Goal: Information Seeking & Learning: Compare options

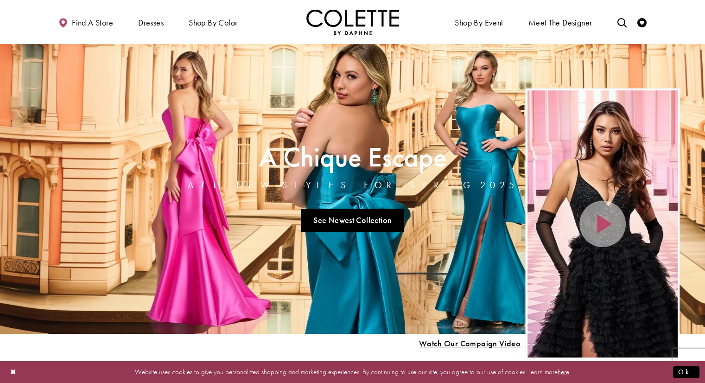
click at [582, 153] on div "Home Page Hero Scroll List" at bounding box center [603, 223] width 150 height 267
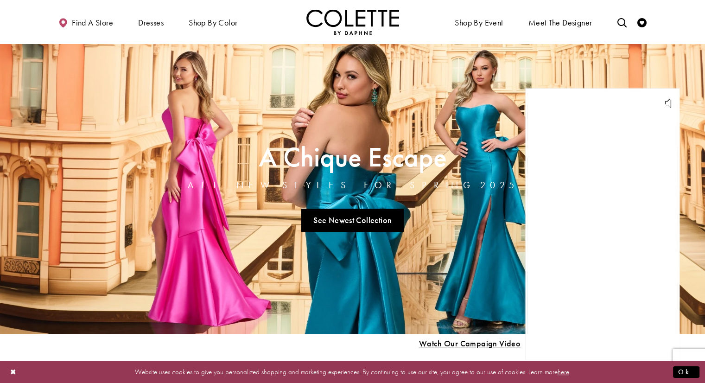
drag, startPoint x: 593, startPoint y: 186, endPoint x: 603, endPoint y: 207, distance: 22.8
click at [603, 207] on div "Home Page Hero Scroll List" at bounding box center [603, 223] width 150 height 267
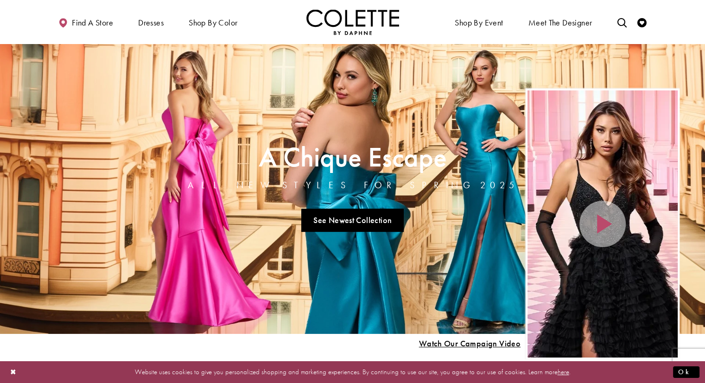
click at [588, 170] on div "Home Page Hero Scroll List" at bounding box center [603, 223] width 150 height 267
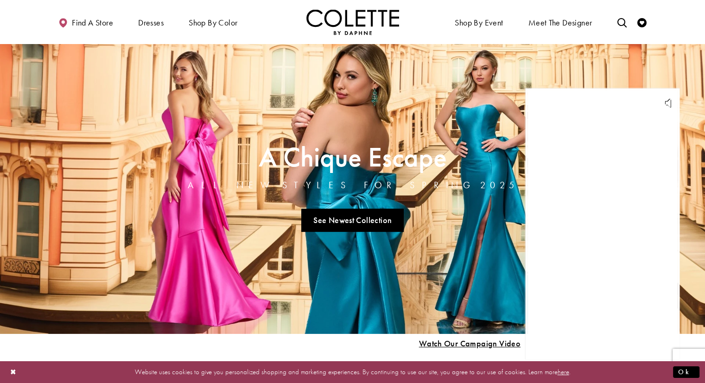
drag, startPoint x: 588, startPoint y: 170, endPoint x: 550, endPoint y: 236, distance: 76.0
click at [550, 236] on div "Home Page Hero Scroll List" at bounding box center [603, 223] width 150 height 267
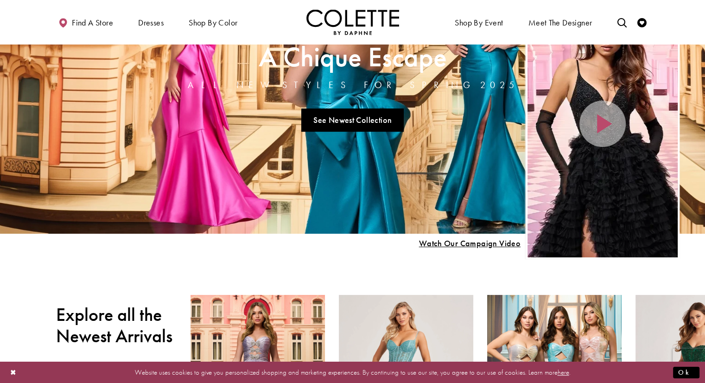
scroll to position [139, 0]
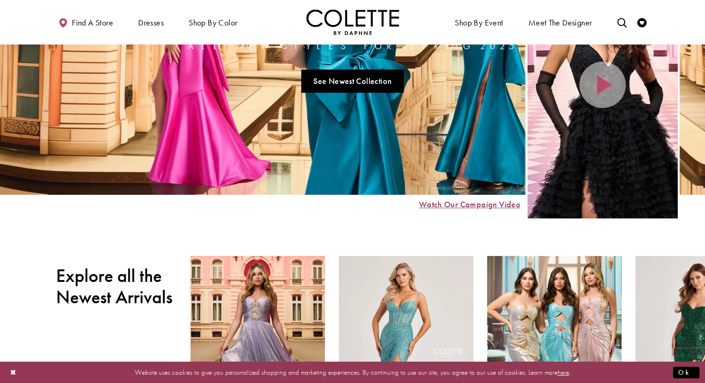
click at [473, 203] on span "Watch Our Campaign Video" at bounding box center [470, 204] width 102 height 9
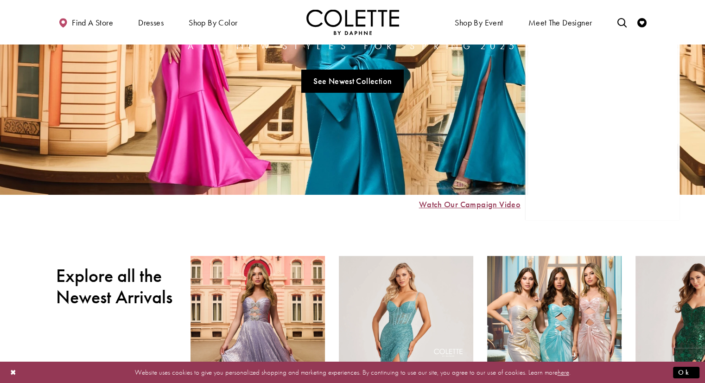
click at [473, 203] on span "Watch Our Campaign Video" at bounding box center [470, 204] width 102 height 9
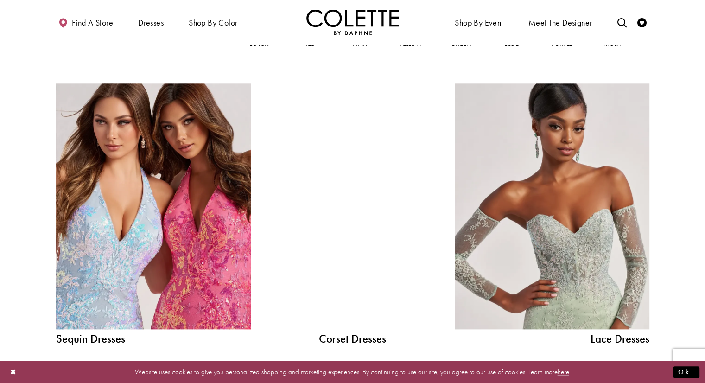
scroll to position [974, 0]
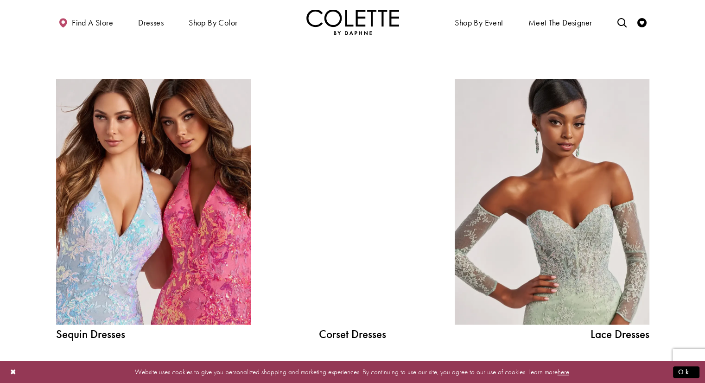
click at [369, 229] on div at bounding box center [352, 202] width 139 height 246
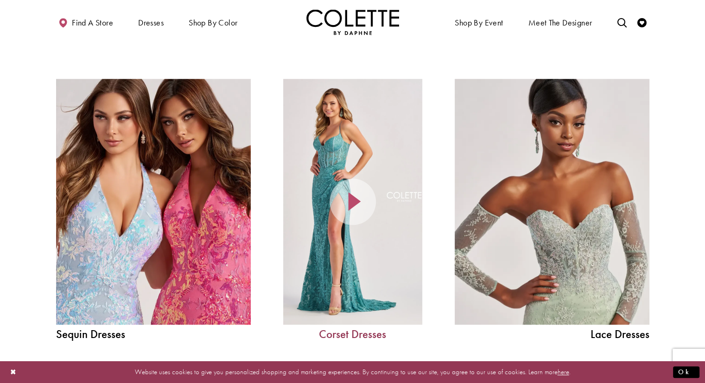
click at [358, 334] on link "Corset Dresses" at bounding box center [352, 334] width 139 height 12
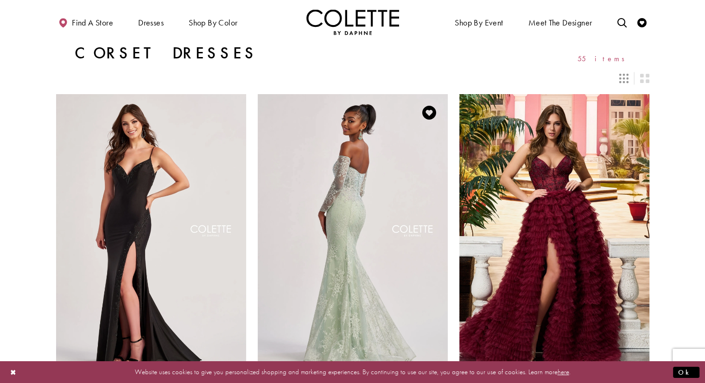
scroll to position [46, 0]
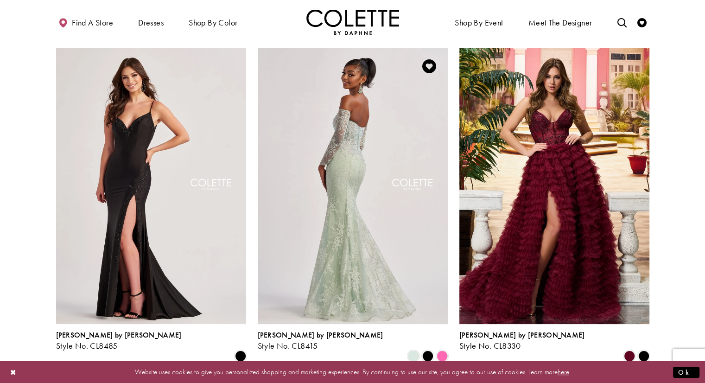
click at [356, 207] on img "Visit Colette by Daphne Style No. CL8415 Page" at bounding box center [353, 186] width 190 height 276
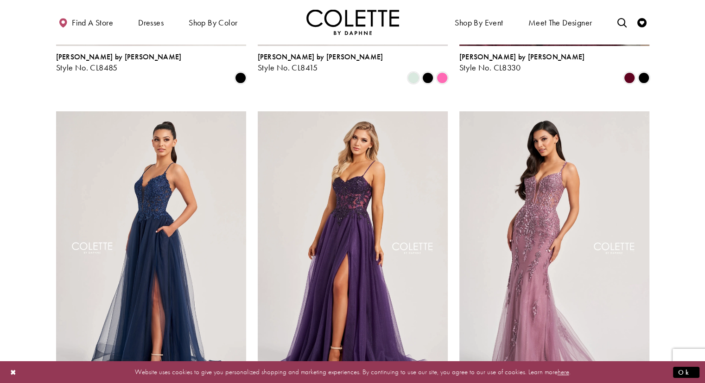
scroll to position [0, 0]
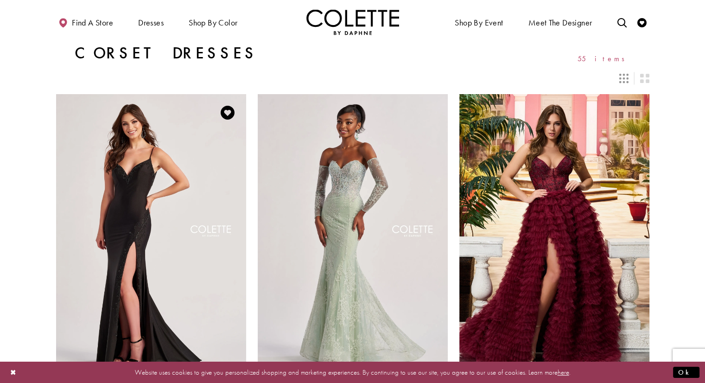
click at [130, 192] on img "Visit Colette by Daphne Style No. CL8485 Page" at bounding box center [151, 232] width 190 height 276
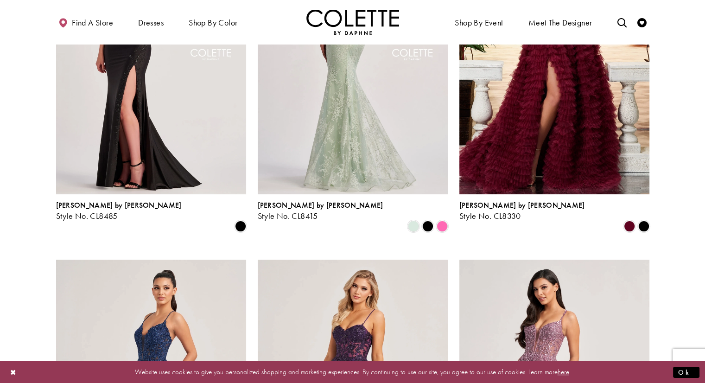
scroll to position [278, 0]
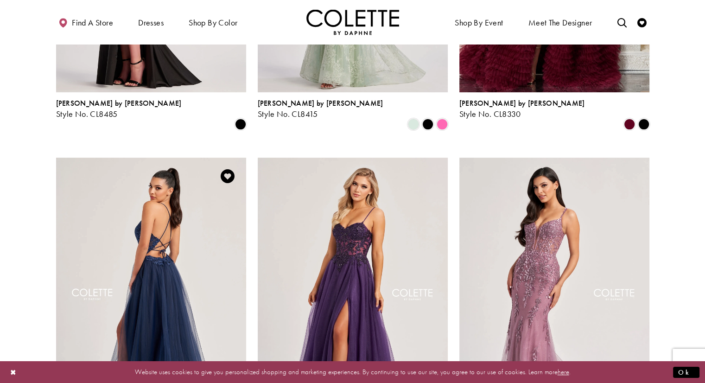
click at [160, 237] on img "Visit Colette by Daphne Style No. CL8320 Page" at bounding box center [151, 296] width 190 height 276
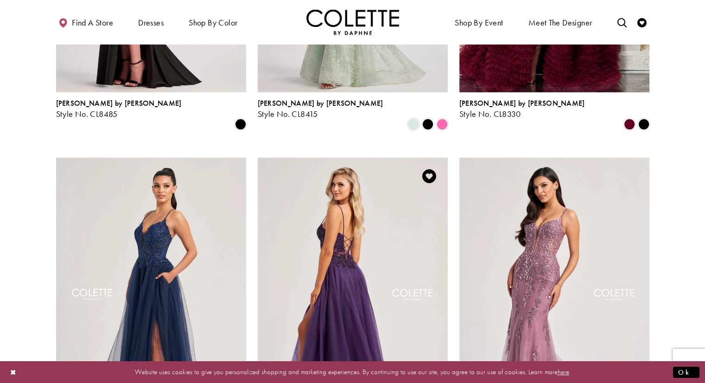
click at [349, 228] on img "Visit Colette by Daphne Style No. CL8280 Page" at bounding box center [353, 296] width 190 height 276
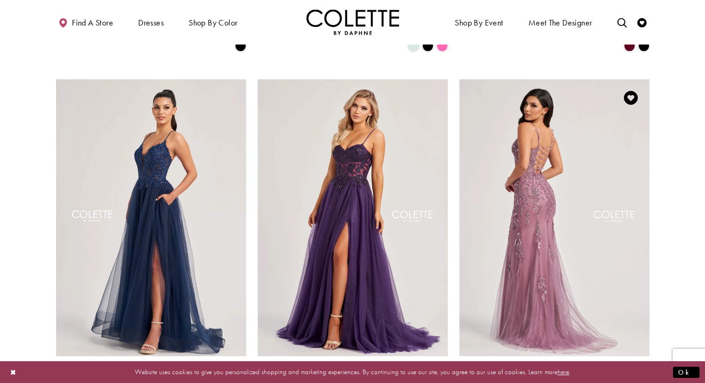
scroll to position [371, 0]
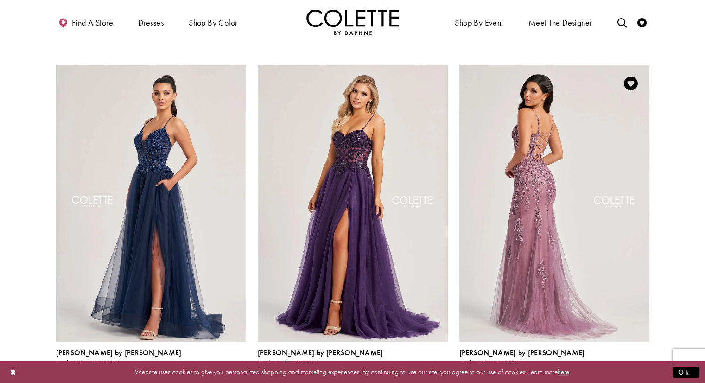
click at [558, 157] on img "Visit Colette by Daphne Style No. CL8210 Page" at bounding box center [555, 203] width 190 height 276
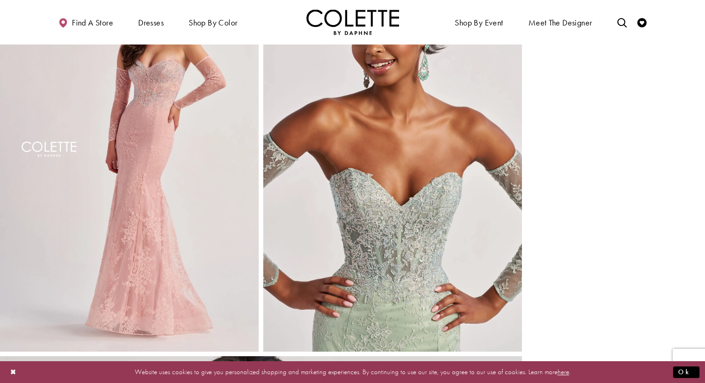
scroll to position [767, 0]
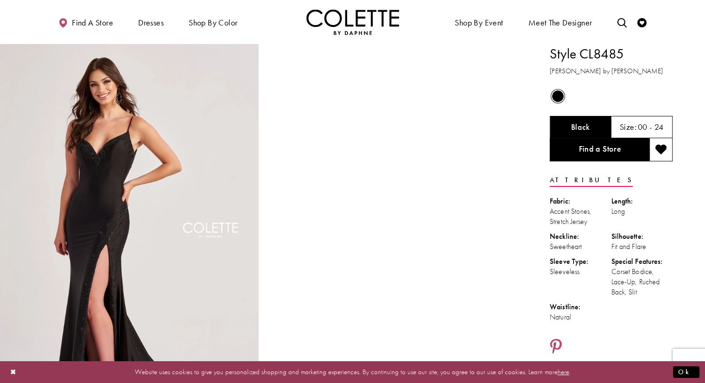
click at [383, 173] on video "Style CL8485 Colette by Daphne #1 autoplay loop mute video" at bounding box center [392, 108] width 259 height 129
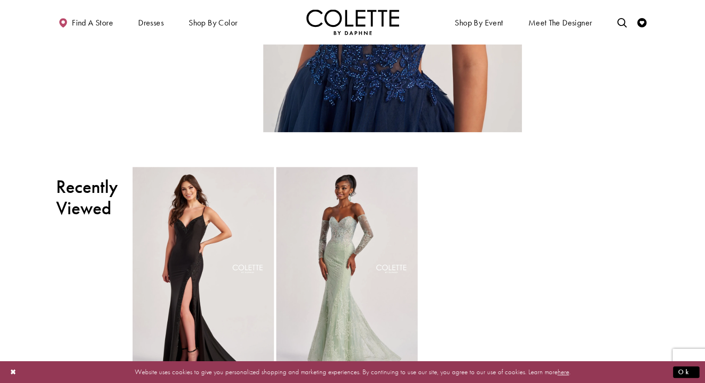
scroll to position [1092, 0]
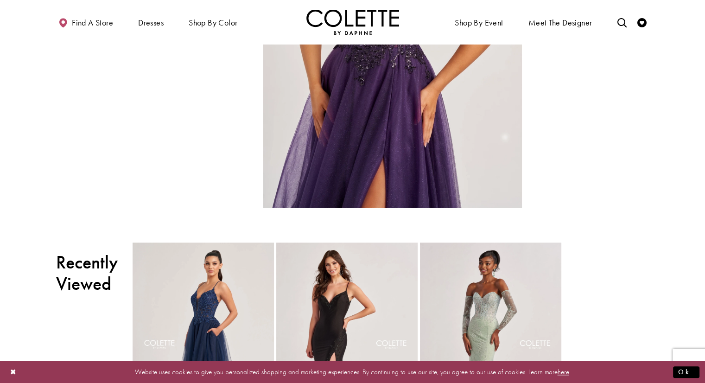
scroll to position [907, 0]
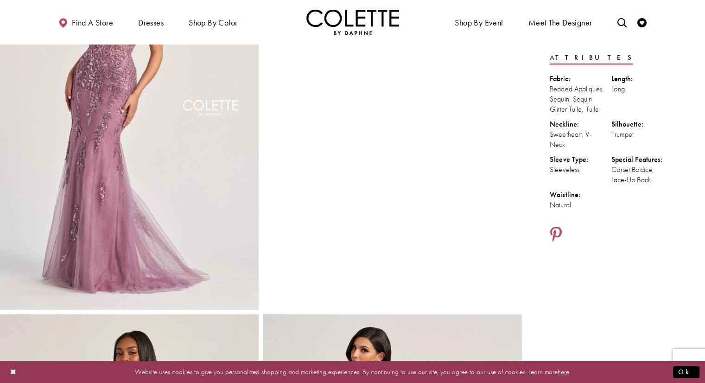
scroll to position [26, 0]
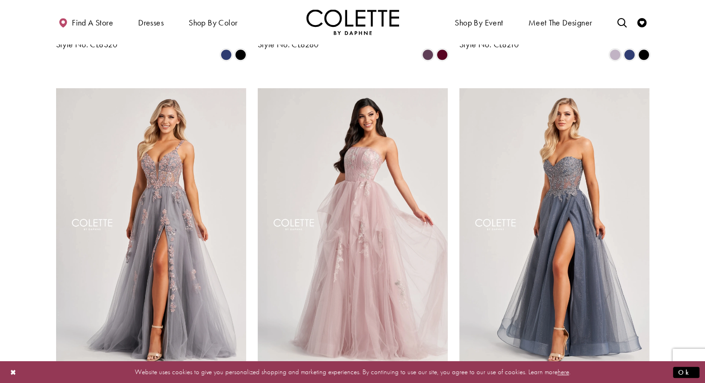
scroll to position [696, 0]
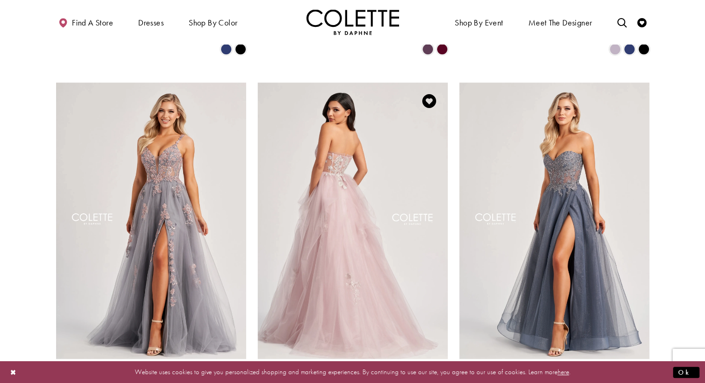
click at [342, 169] on img "Visit Colette by Daphne Style No. CL8120 Page" at bounding box center [353, 221] width 190 height 276
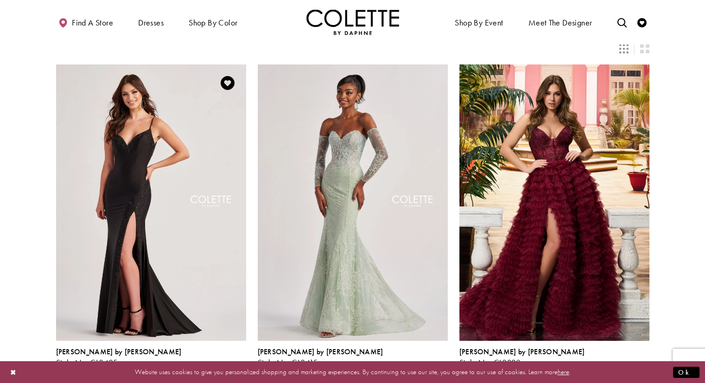
scroll to position [46, 0]
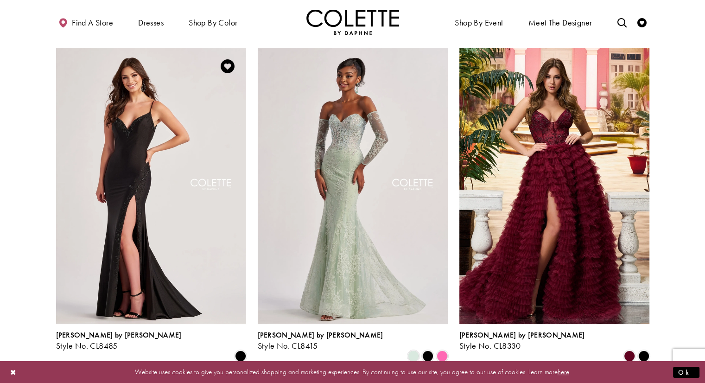
click at [136, 190] on img "Visit Colette by Daphne Style No. CL8485 Page" at bounding box center [151, 186] width 190 height 276
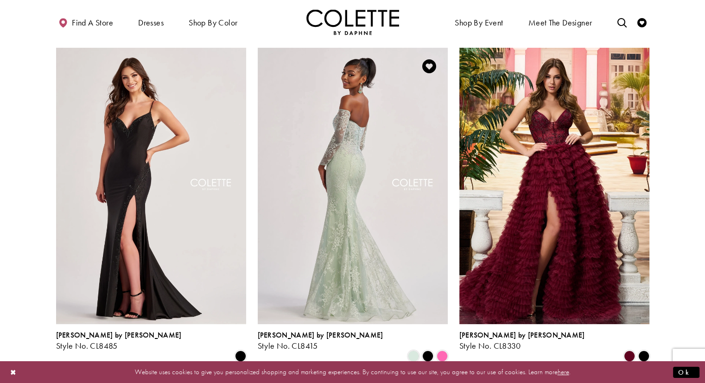
click at [351, 141] on img "Visit Colette by Daphne Style No. CL8415 Page" at bounding box center [353, 186] width 190 height 276
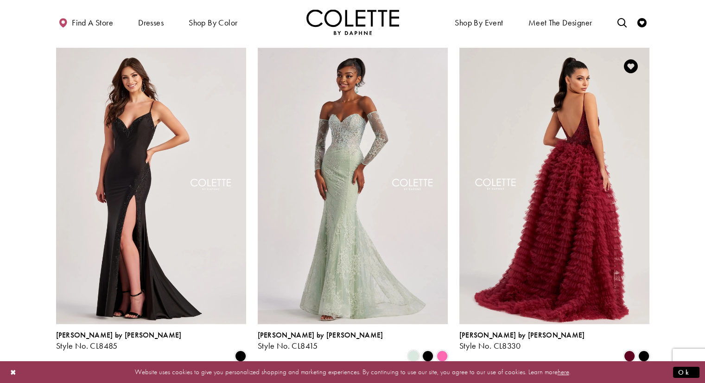
click at [533, 94] on img "Visit Colette by Daphne Style No. CL8330 Page" at bounding box center [555, 186] width 190 height 276
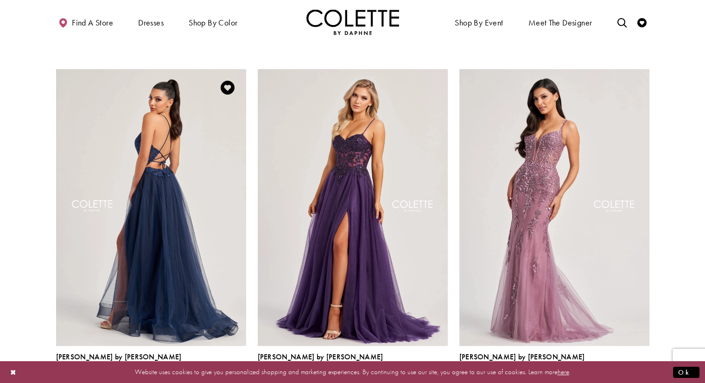
scroll to position [417, 0]
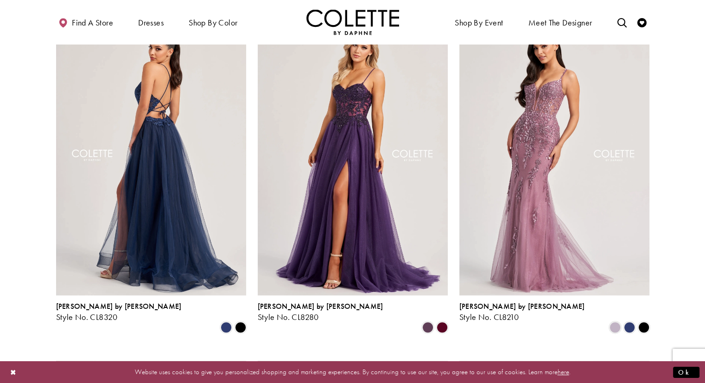
click at [164, 175] on img "Visit Colette by Daphne Style No. CL8320 Page" at bounding box center [151, 157] width 190 height 276
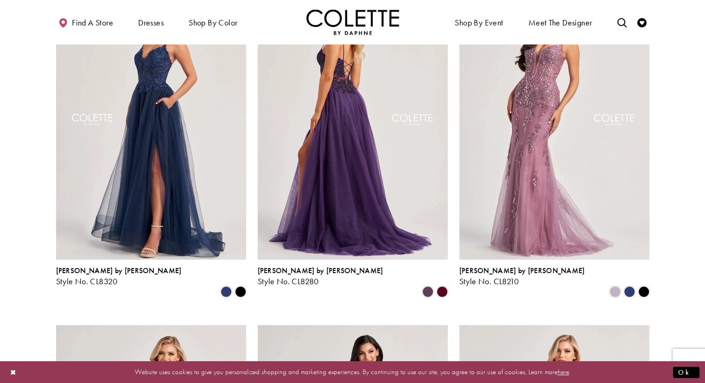
scroll to position [510, 0]
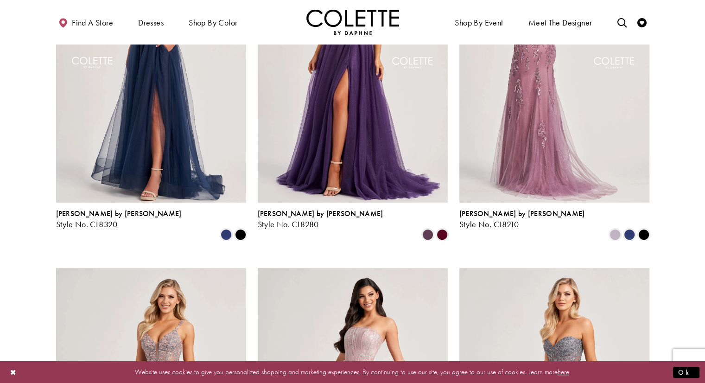
click at [538, 127] on img "Visit Colette by Daphne Style No. CL8210 Page" at bounding box center [555, 64] width 190 height 276
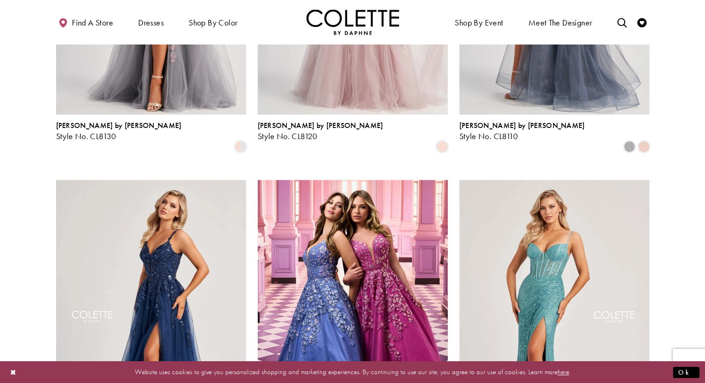
scroll to position [974, 0]
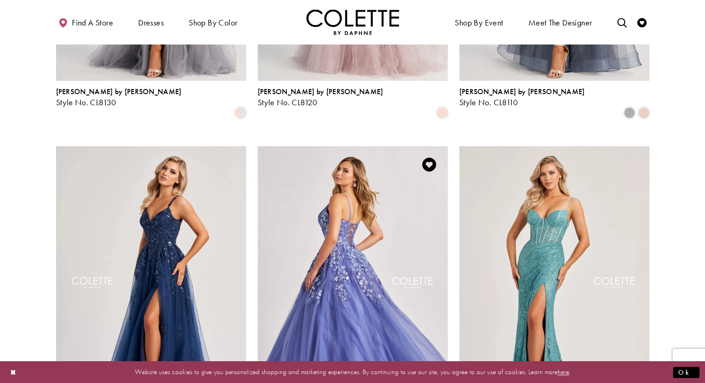
click at [357, 210] on img "Visit Colette by Daphne Style No. CL8420 Page" at bounding box center [353, 284] width 190 height 276
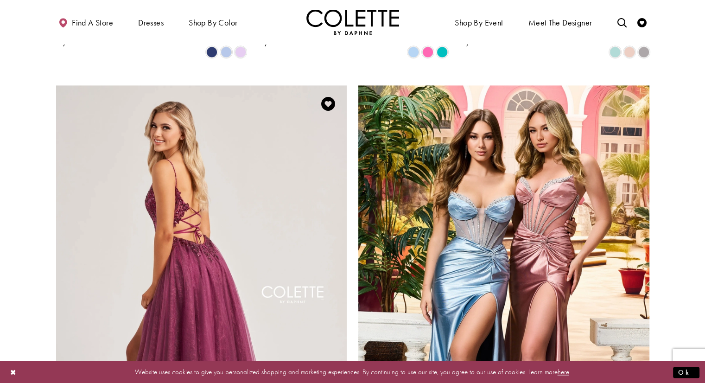
scroll to position [1391, 0]
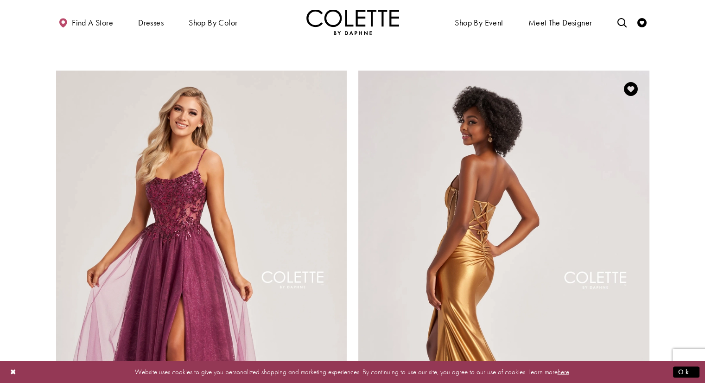
click at [540, 172] on img "Visit Colette by Daphne Style No. CL8560 Page" at bounding box center [503, 281] width 291 height 423
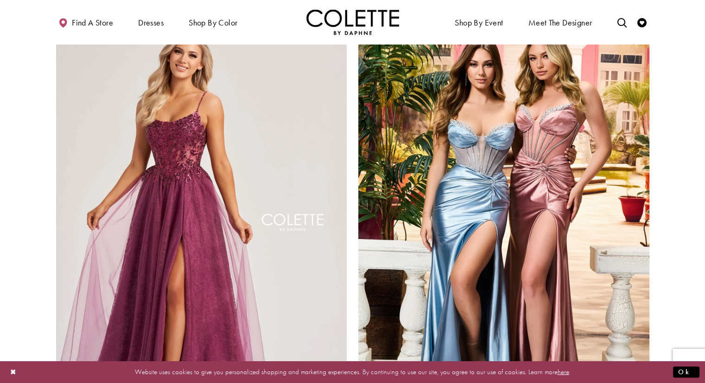
scroll to position [1577, 0]
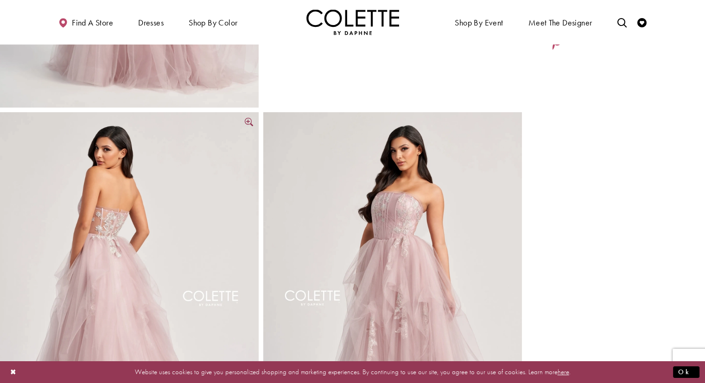
scroll to position [93, 0]
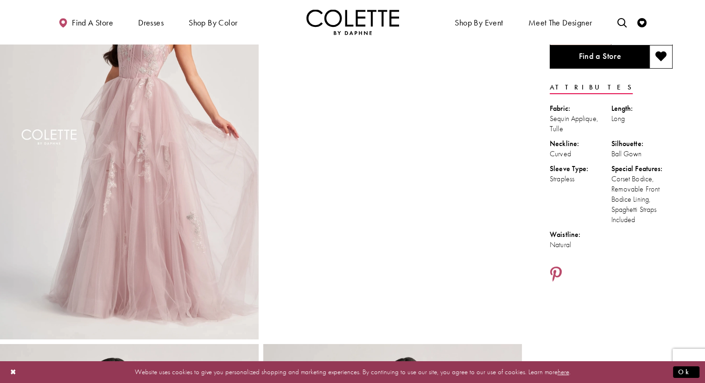
click at [167, 169] on img "Full size Style CL8120 Colette by Daphne #0 default Blush frontface vertical pi…" at bounding box center [129, 145] width 259 height 388
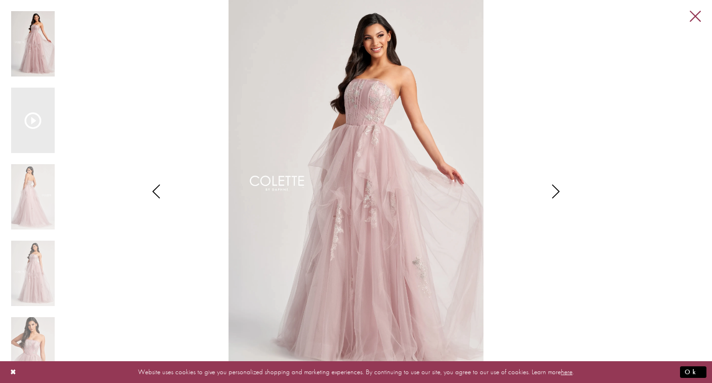
click at [692, 15] on link "Close" at bounding box center [695, 16] width 11 height 11
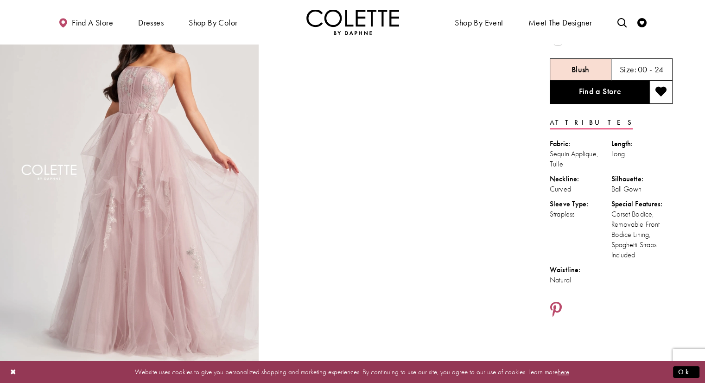
scroll to position [0, 0]
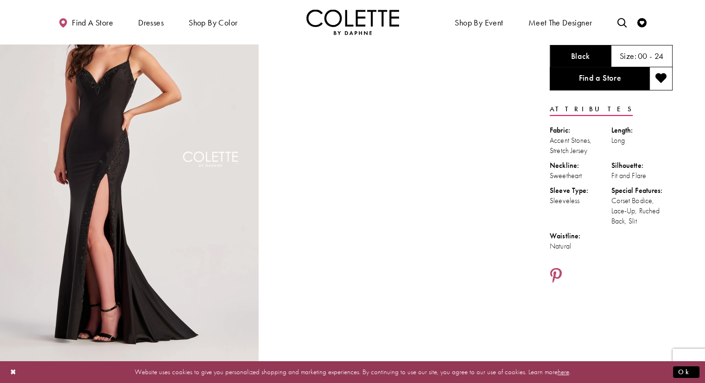
scroll to position [46, 0]
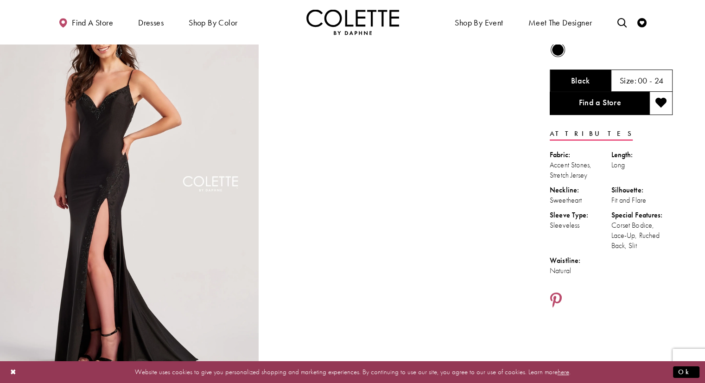
drag, startPoint x: 137, startPoint y: 157, endPoint x: 112, endPoint y: 160, distance: 25.7
click at [112, 160] on img "Full size Style CL8485 Colette by Daphne #0 default Black frontface vertical pi…" at bounding box center [129, 192] width 259 height 388
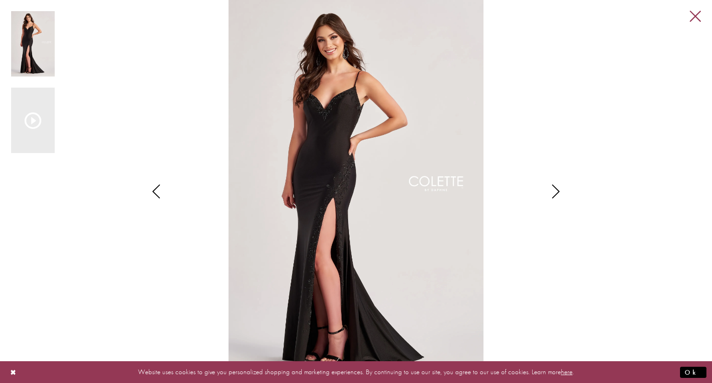
click at [697, 12] on link "Close" at bounding box center [695, 16] width 11 height 11
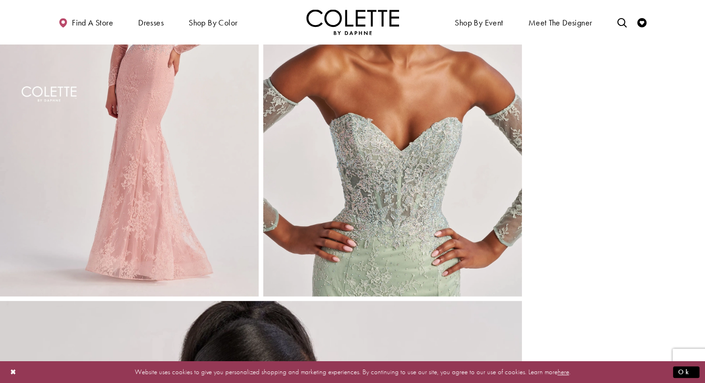
scroll to position [927, 0]
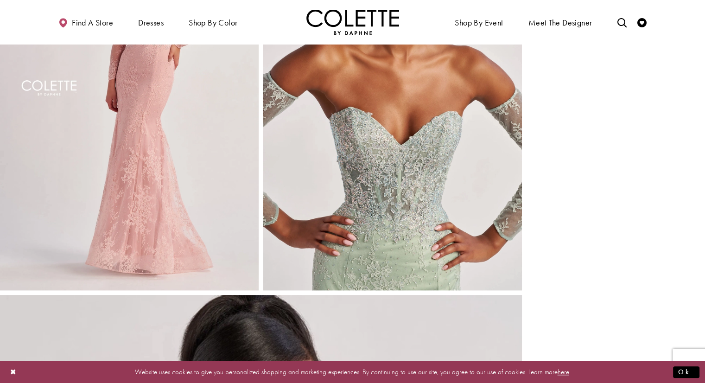
click at [359, 129] on img "Full size Style CL8415 Colette by Daphne #5 Light Sage frontface vertical cropp…" at bounding box center [392, 96] width 259 height 388
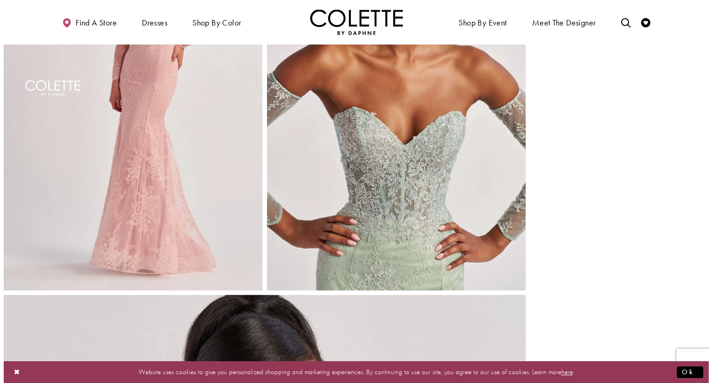
scroll to position [939, 0]
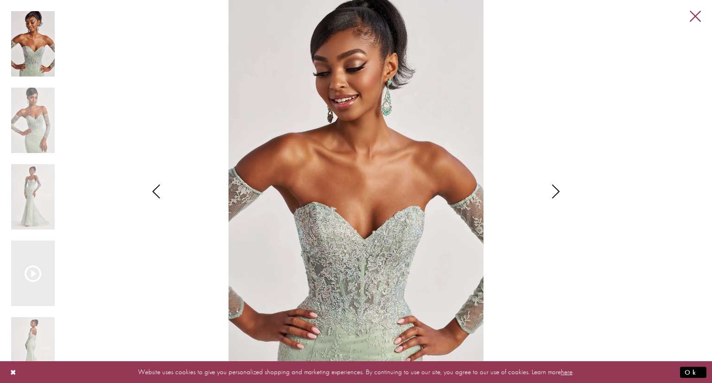
click at [697, 21] on link "Close" at bounding box center [695, 16] width 11 height 11
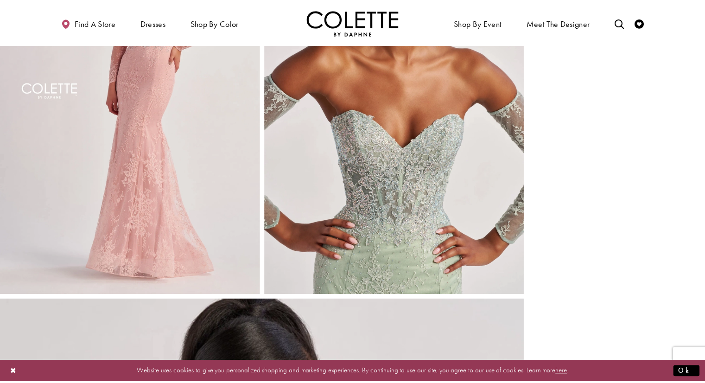
scroll to position [927, 0]
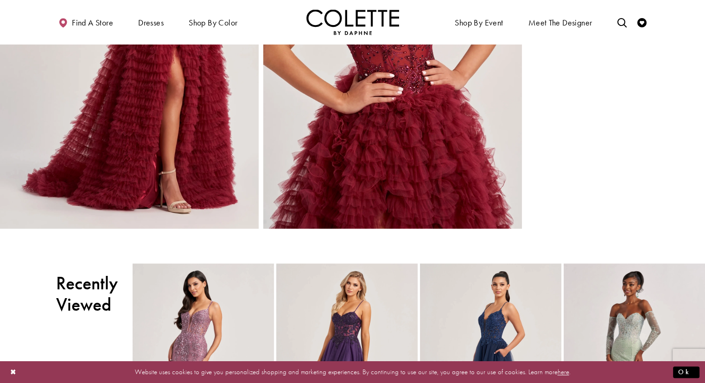
scroll to position [1391, 0]
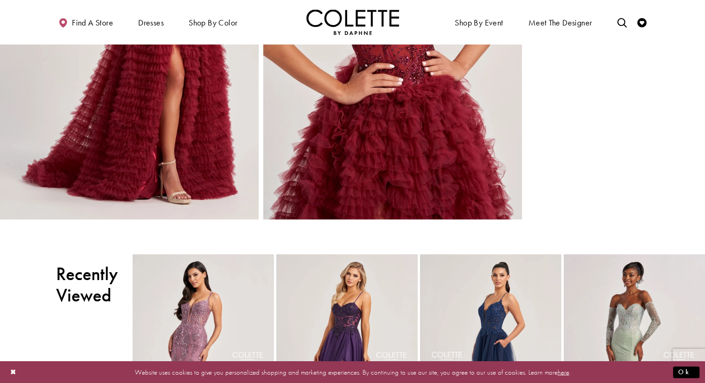
click at [406, 170] on img "Full size Style CL8330 Colette by Daphne #7 Bordeaux frontface vertical cropped…" at bounding box center [392, 25] width 259 height 388
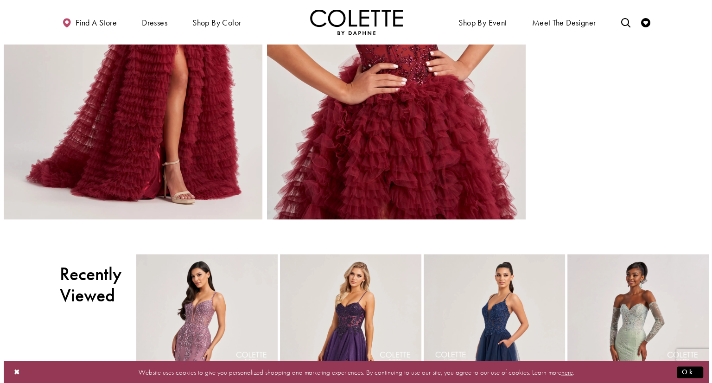
scroll to position [1409, 0]
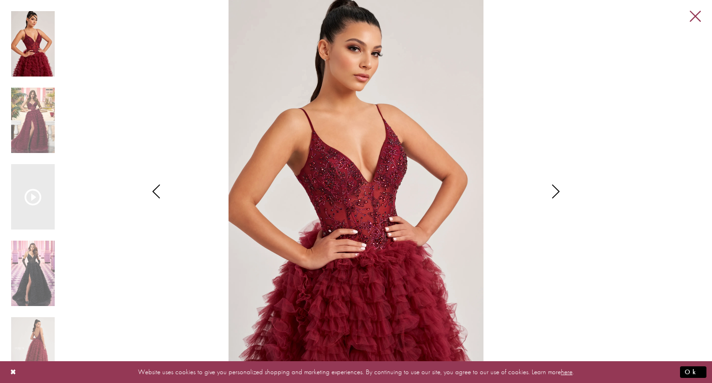
click at [695, 20] on link "Close" at bounding box center [695, 16] width 11 height 11
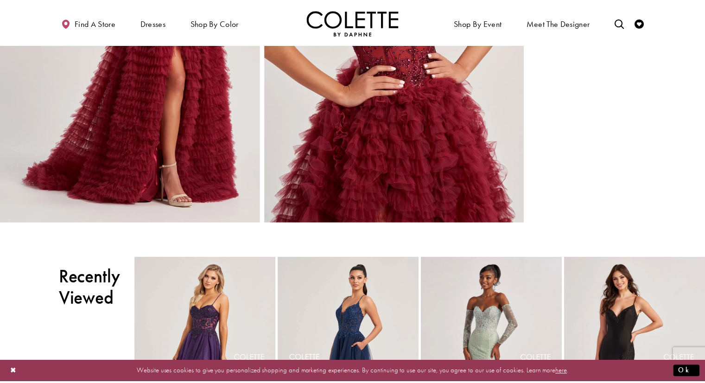
scroll to position [1391, 0]
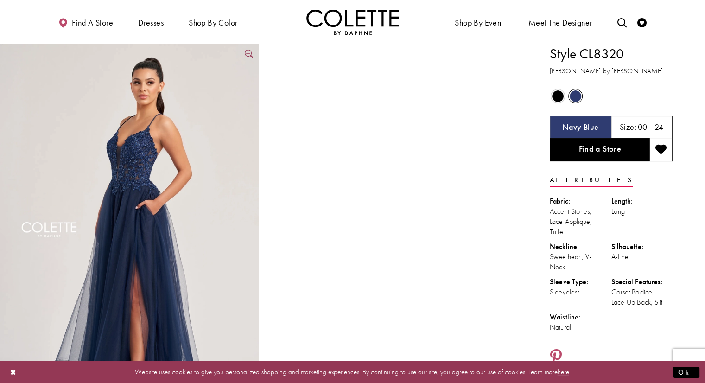
click at [174, 166] on img "Full size Style CL8320 Colette by Daphne #0 default Navy Blue frontface vertica…" at bounding box center [129, 238] width 259 height 388
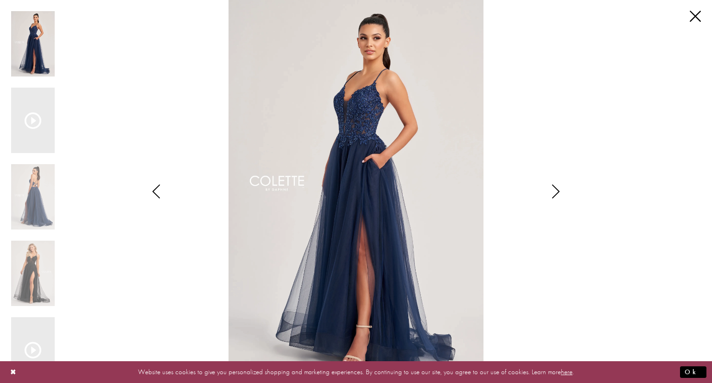
click at [701, 17] on div "Pause autoplay Previous Slide Next Slide 0 1 2 3 4 5 0" at bounding box center [356, 191] width 712 height 383
click at [697, 17] on link "Close" at bounding box center [695, 16] width 11 height 11
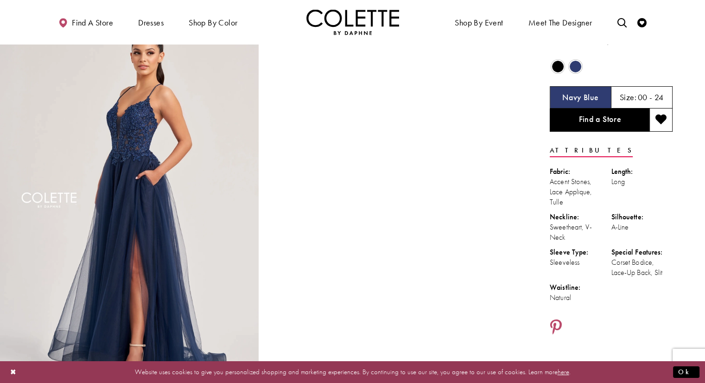
scroll to position [46, 0]
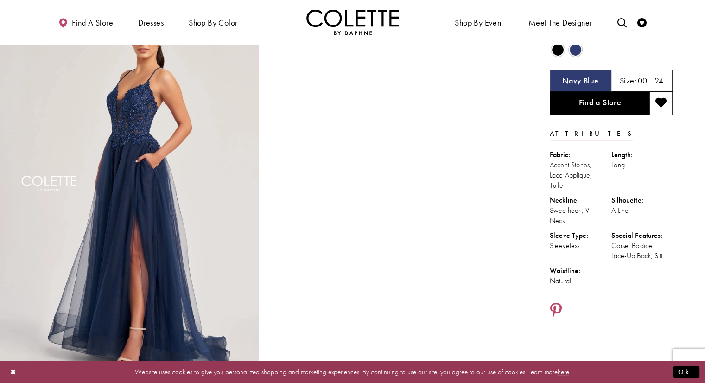
click at [398, 127] on video "Style CL8320 Colette by Daphne #1 autoplay loop mute video" at bounding box center [392, 62] width 259 height 129
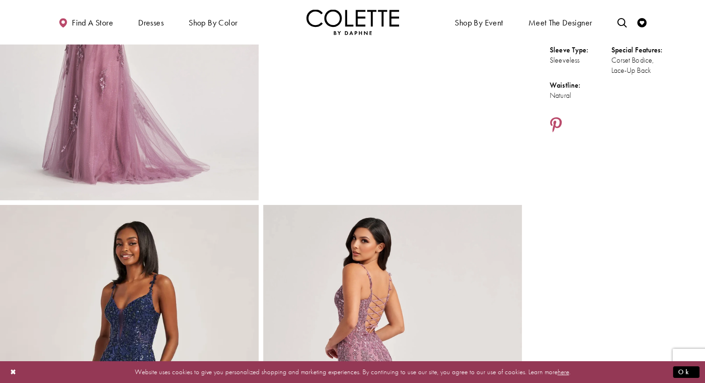
scroll to position [464, 0]
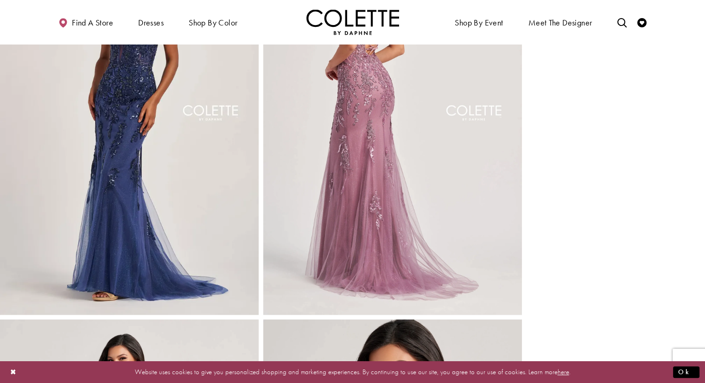
click at [341, 164] on img "Full size Style CL8210 Colette by Daphne #3 default Heather backface vertical p…" at bounding box center [392, 121] width 259 height 388
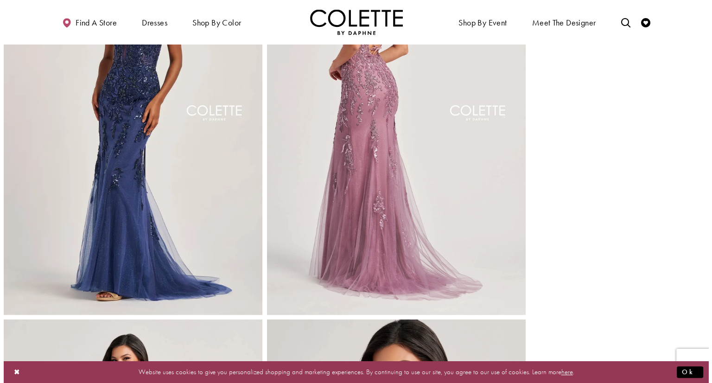
scroll to position [516, 0]
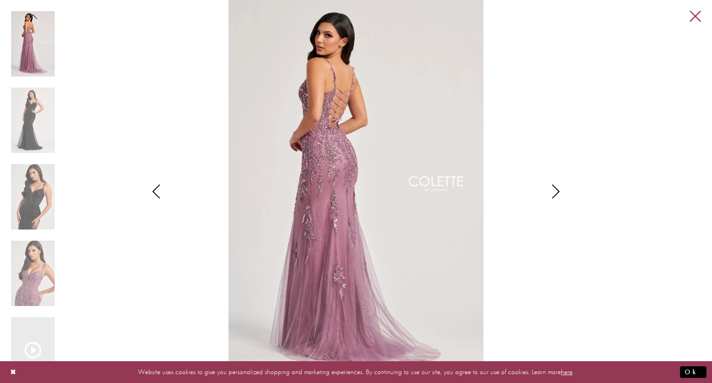
drag, startPoint x: 696, startPoint y: 12, endPoint x: 688, endPoint y: 13, distance: 7.9
click at [696, 12] on link "Close" at bounding box center [695, 16] width 11 height 11
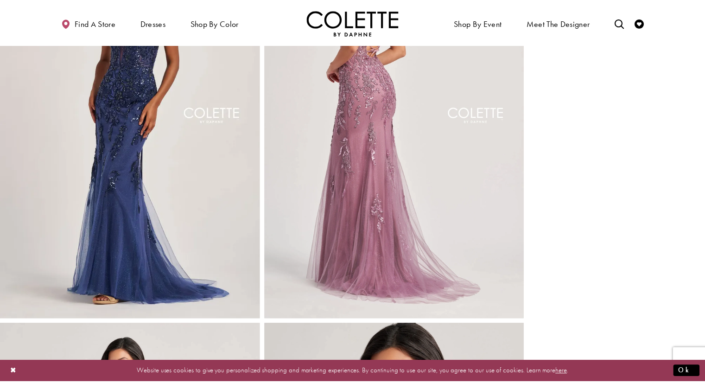
scroll to position [510, 0]
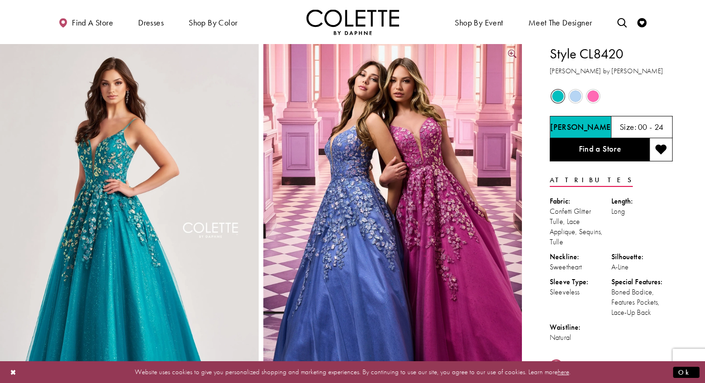
click at [380, 160] on img "Full size Style CL8420 Colette by Daphne #0 default Pink Periwinkle frontface v…" at bounding box center [392, 238] width 259 height 388
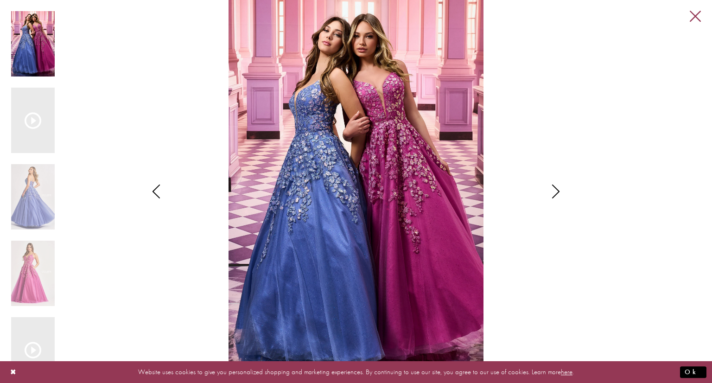
click at [697, 15] on link "Close" at bounding box center [695, 16] width 11 height 11
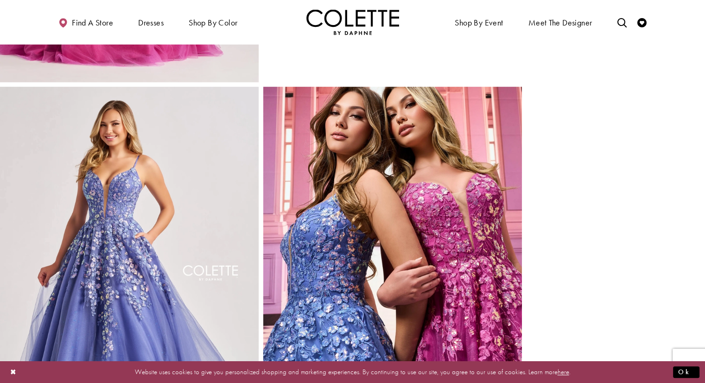
scroll to position [974, 0]
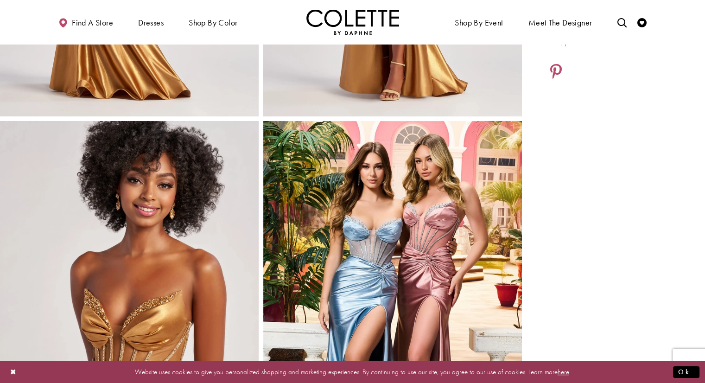
scroll to position [371, 0]
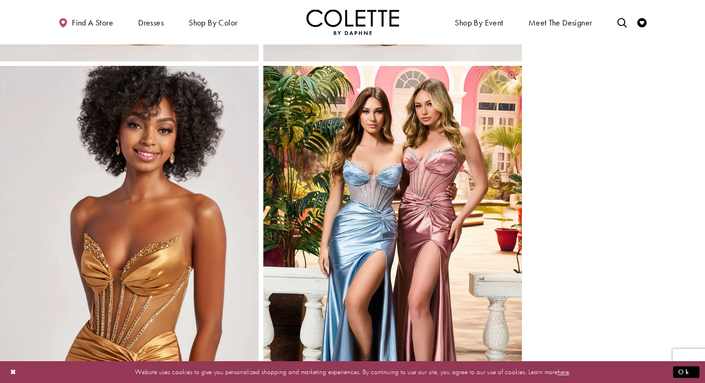
click at [420, 185] on img "Full size Style CL8560 Colette by Daphne #0 default Dusty Blue Dusty Pink front…" at bounding box center [392, 260] width 259 height 388
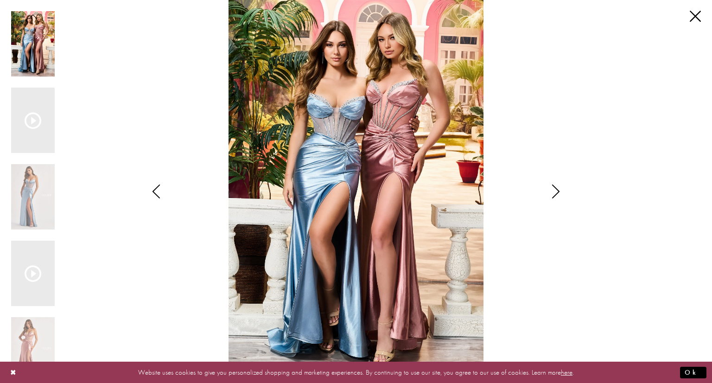
click at [686, 16] on div "Pause autoplay Previous Slide Next Slide 0 1 2 3 4 5 6 7 8" at bounding box center [356, 191] width 690 height 383
click at [689, 16] on div "Pause autoplay Previous Slide Next Slide 0 1 2 3 4 5 6 7 8" at bounding box center [356, 191] width 690 height 383
click at [697, 17] on link "Close" at bounding box center [695, 16] width 11 height 11
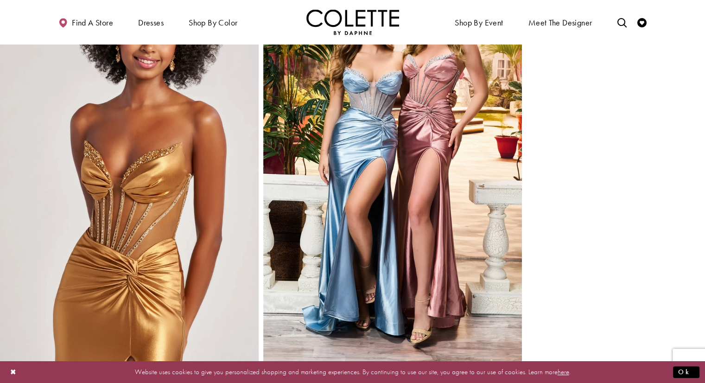
click at [156, 128] on img "Full size Style CL8560 Colette by Daphne #7 Bronze frontface vertical cropped p…" at bounding box center [129, 167] width 259 height 388
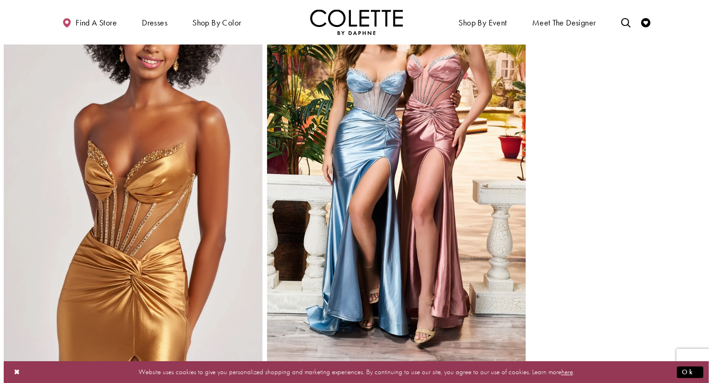
scroll to position [469, 0]
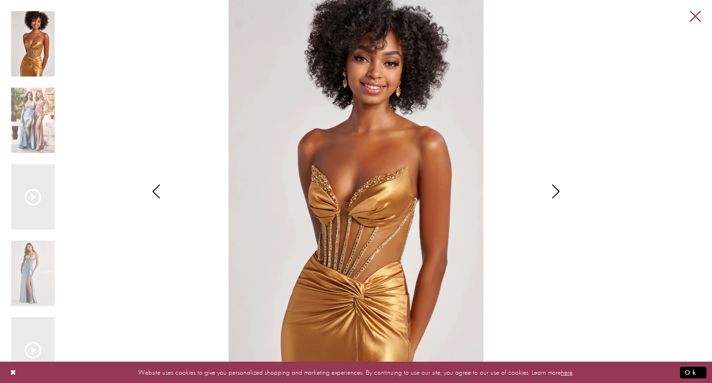
click at [697, 13] on link "Close" at bounding box center [695, 16] width 11 height 11
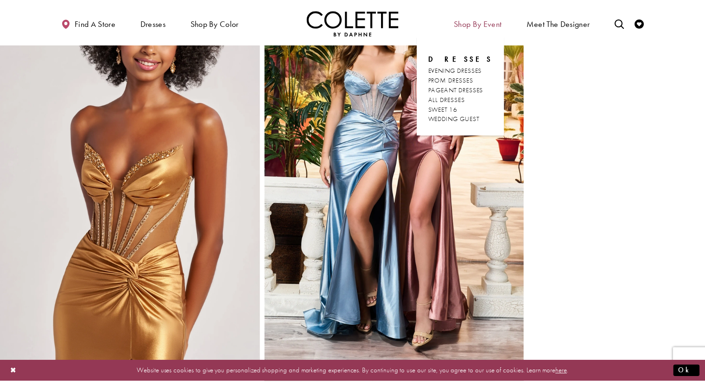
scroll to position [464, 0]
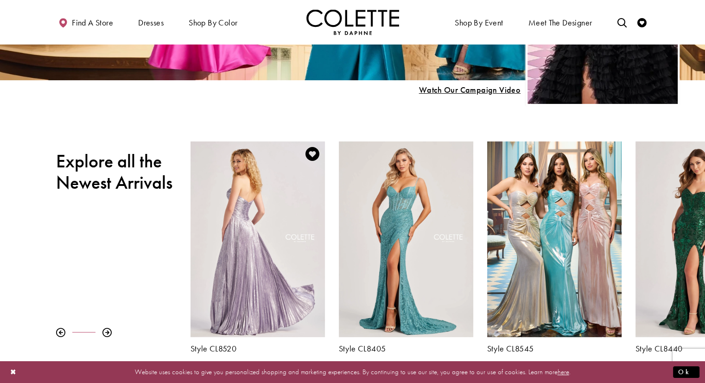
scroll to position [346, 0]
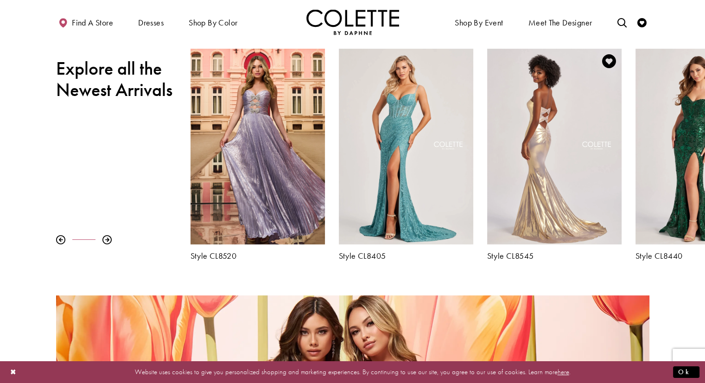
click at [576, 167] on div "Visit Colette by Daphne Style No. CL8545 Page" at bounding box center [554, 147] width 134 height 196
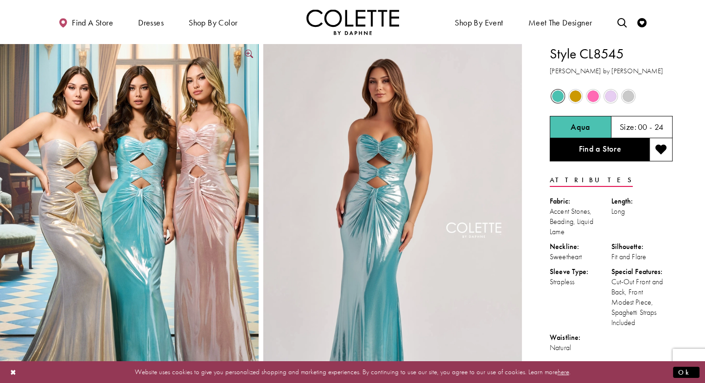
click at [109, 181] on img "Full size Style CL8545 Colette by Daphne #0 default Pink Gold Aqua frontface ve…" at bounding box center [129, 238] width 259 height 388
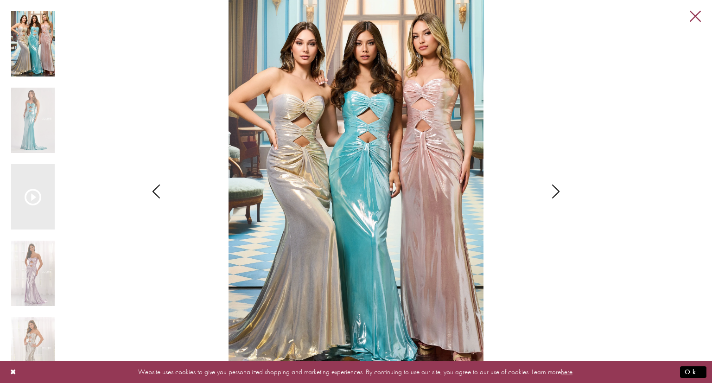
click at [692, 22] on link "Close" at bounding box center [695, 16] width 11 height 11
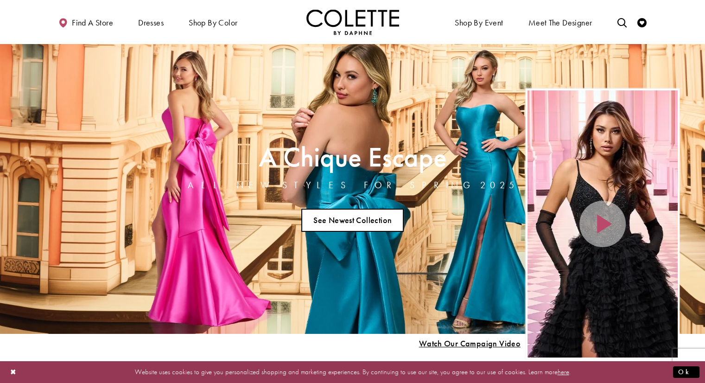
click at [371, 214] on link "See Newest Collection" at bounding box center [352, 220] width 103 height 23
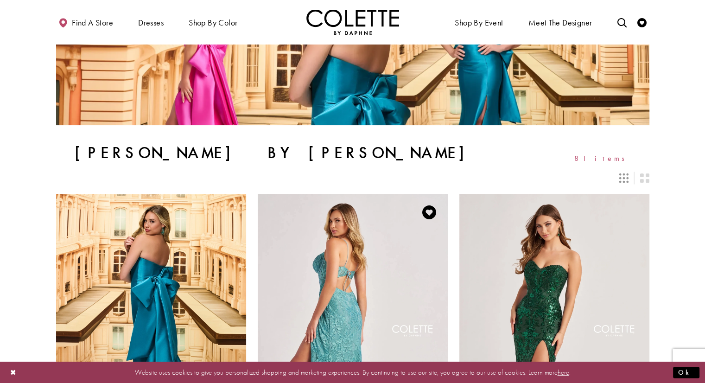
scroll to position [232, 0]
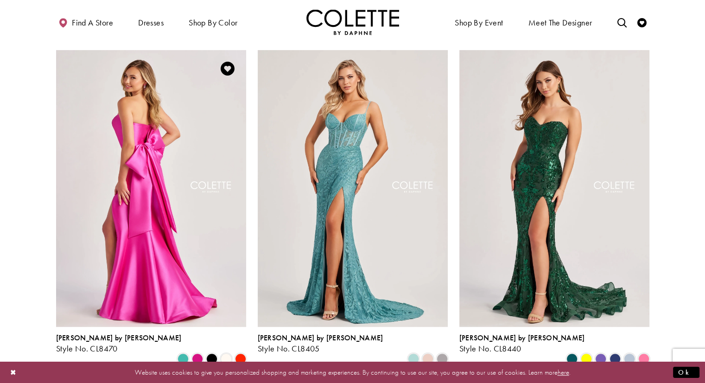
click at [138, 192] on img "Visit Colette by Daphne Style No. CL8470 Page" at bounding box center [151, 188] width 190 height 276
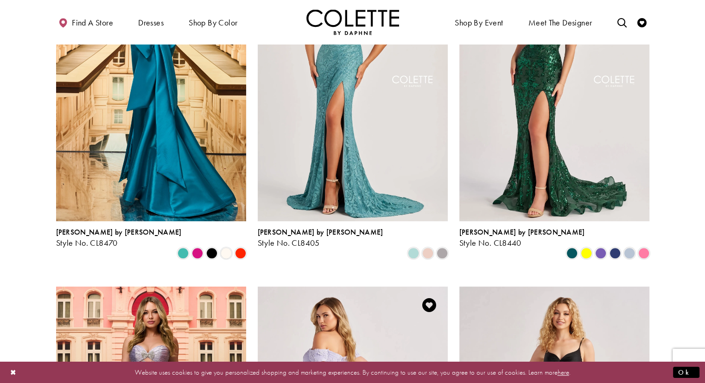
scroll to position [510, 0]
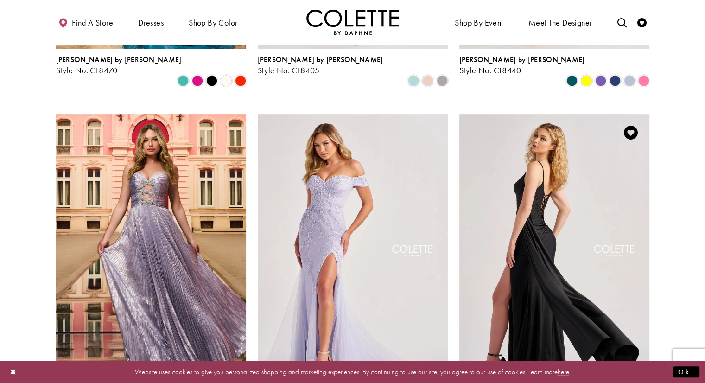
click at [564, 192] on img "Visit Colette by Daphne Style No. CL8480 Page" at bounding box center [555, 252] width 190 height 276
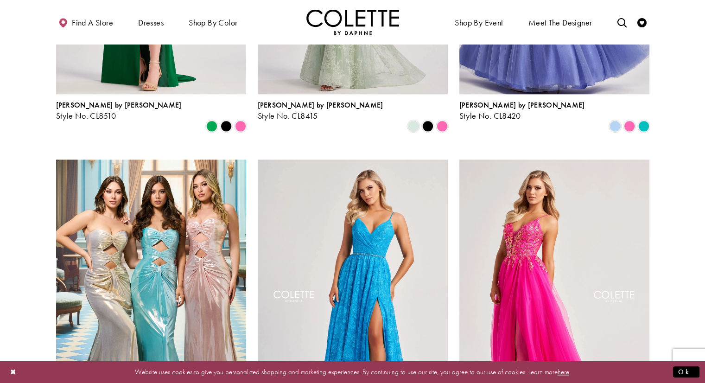
scroll to position [1252, 0]
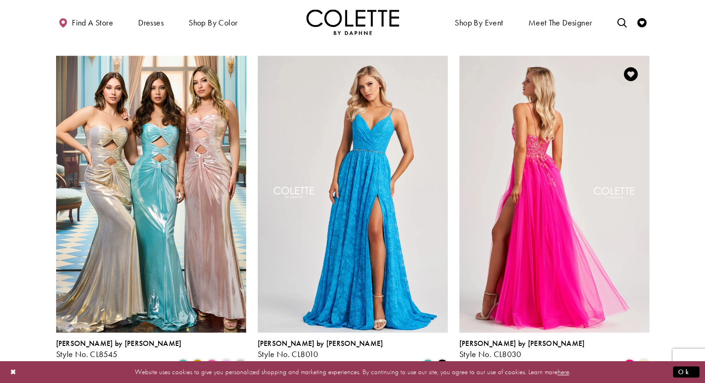
click at [571, 198] on img "Visit Colette by Daphne Style No. CL8030 Page" at bounding box center [555, 194] width 190 height 276
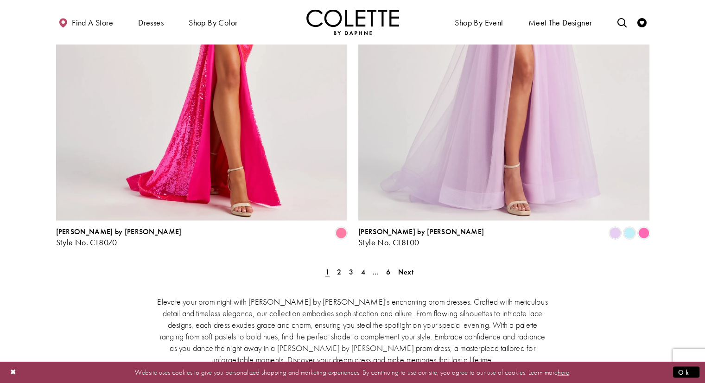
scroll to position [1994, 0]
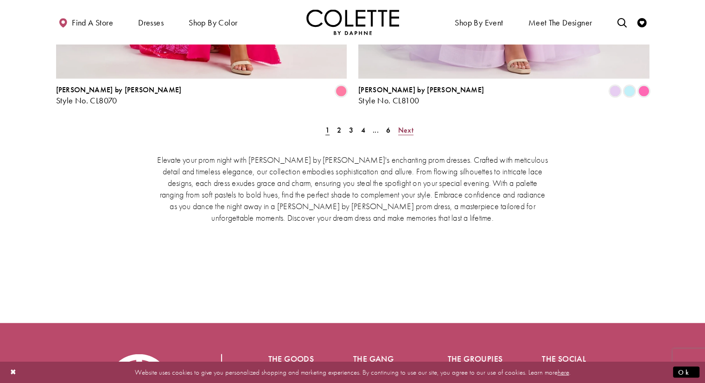
click at [411, 125] on span "Next" at bounding box center [405, 130] width 15 height 10
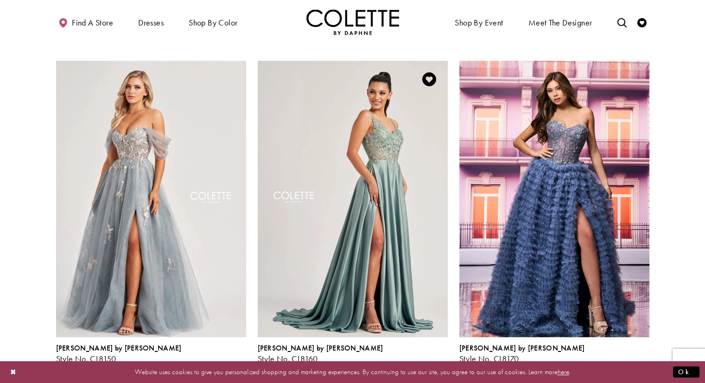
scroll to position [562, 0]
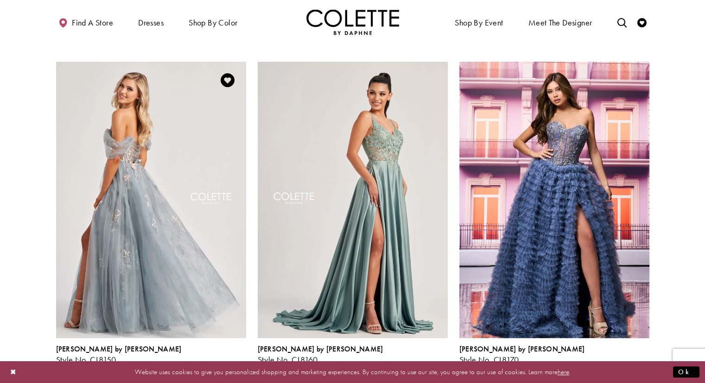
click at [151, 151] on img "Visit Colette by Daphne Style No. CL8150 Page" at bounding box center [151, 200] width 190 height 276
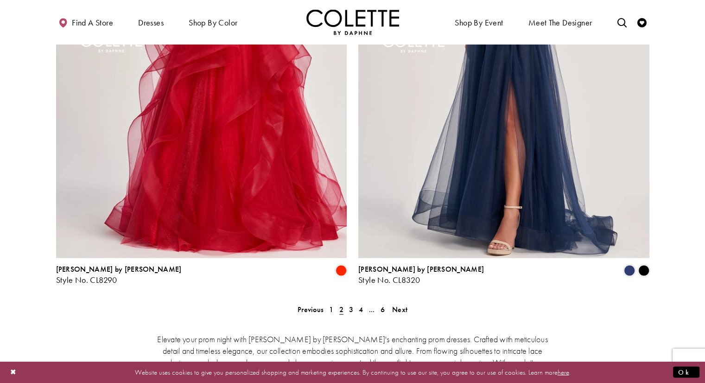
scroll to position [1861, 0]
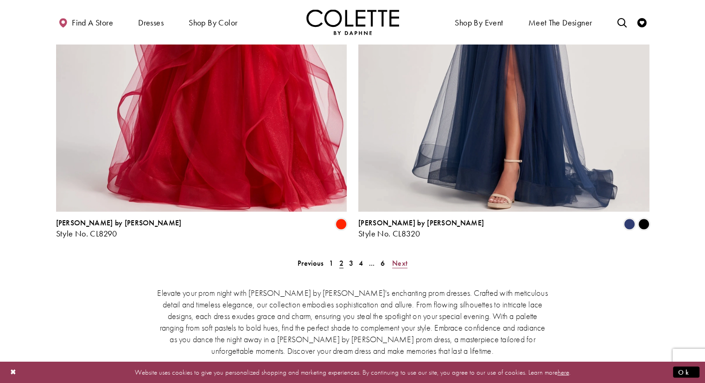
click at [402, 258] on span "Next" at bounding box center [399, 263] width 15 height 10
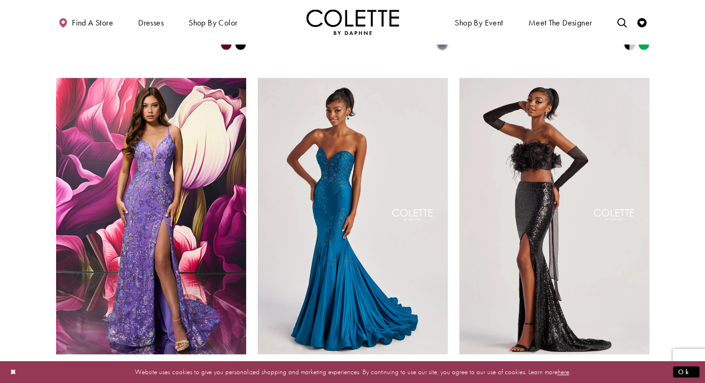
scroll to position [562, 0]
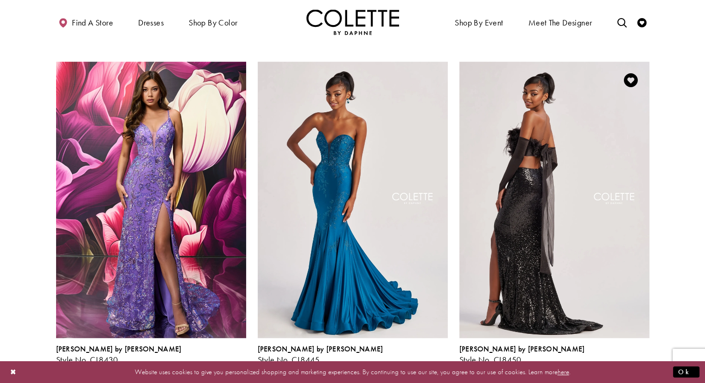
click at [572, 170] on img "Visit Colette by Daphne Style No. CL8450 Page" at bounding box center [555, 200] width 190 height 276
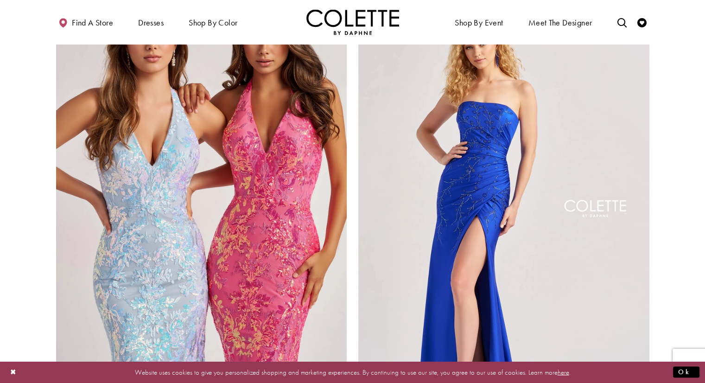
scroll to position [1815, 0]
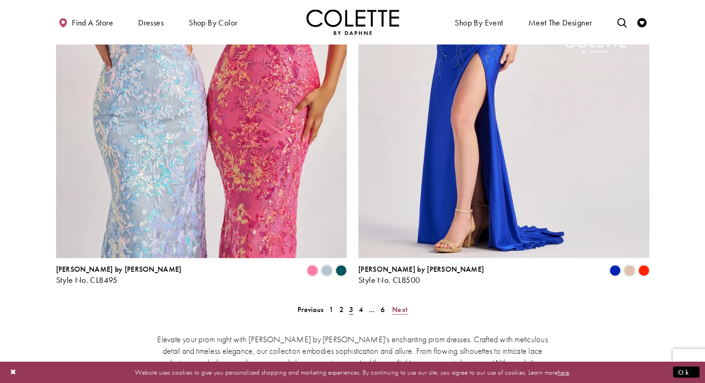
click at [404, 305] on span "Next" at bounding box center [399, 310] width 15 height 10
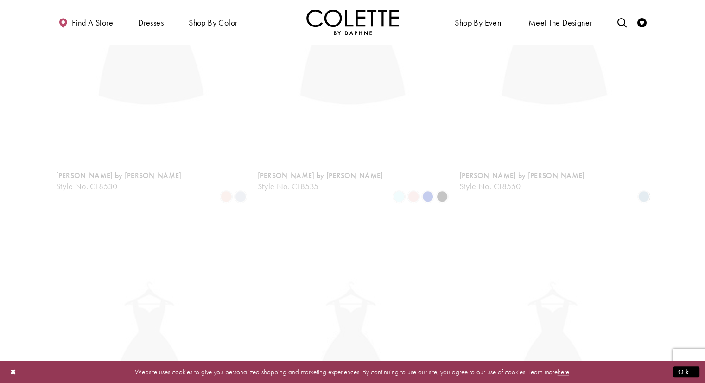
scroll to position [238, 0]
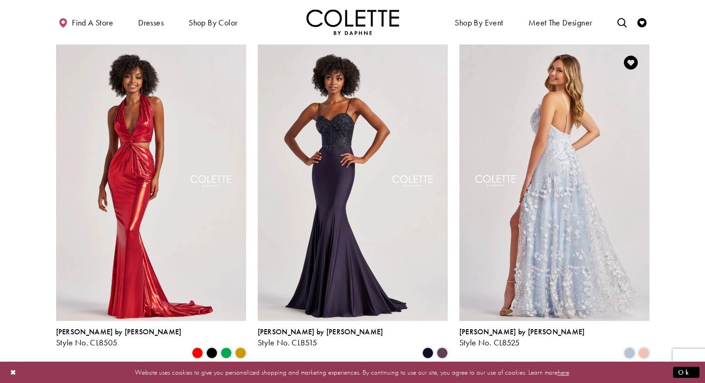
click at [564, 156] on img "Visit Colette by Daphne Style No. CL8525 Page" at bounding box center [555, 182] width 190 height 276
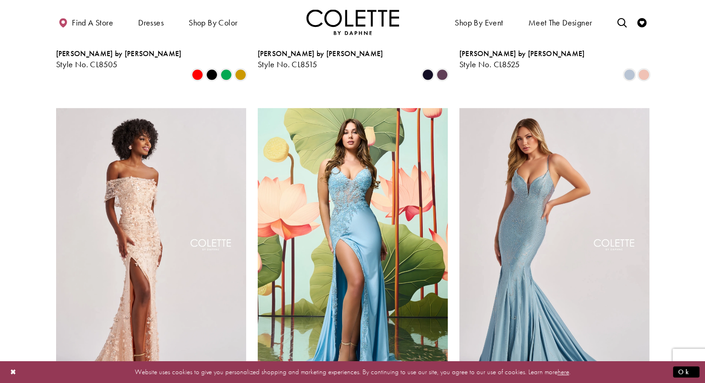
scroll to position [562, 0]
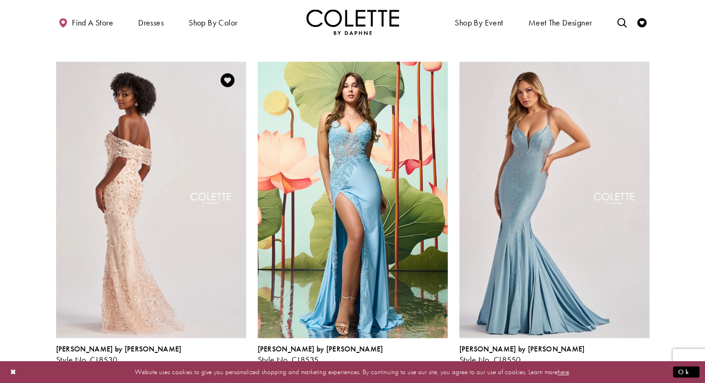
click at [124, 175] on img "Visit Colette by Daphne Style No. CL8530 Page" at bounding box center [151, 200] width 190 height 276
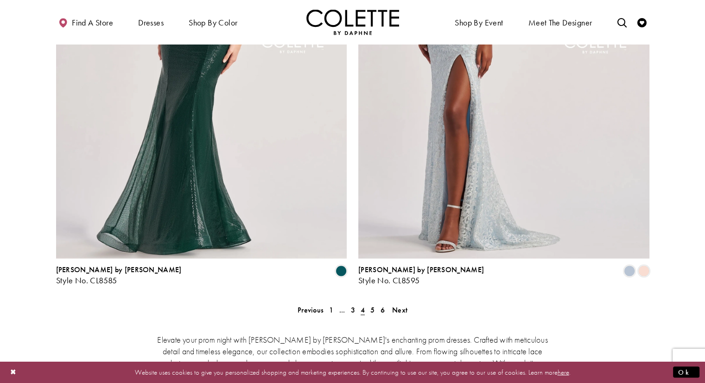
scroll to position [1815, 0]
click at [405, 305] on span "Next" at bounding box center [399, 310] width 15 height 10
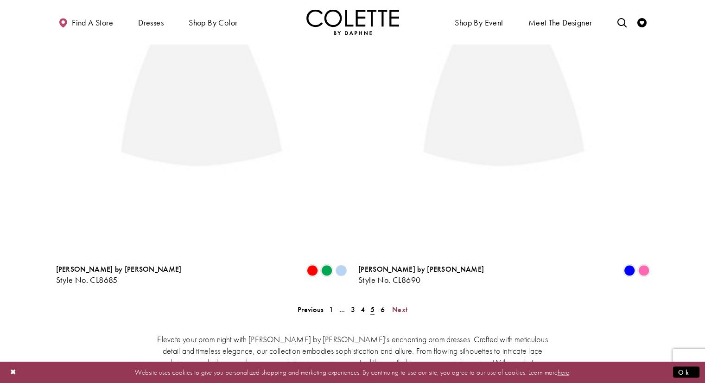
scroll to position [238, 0]
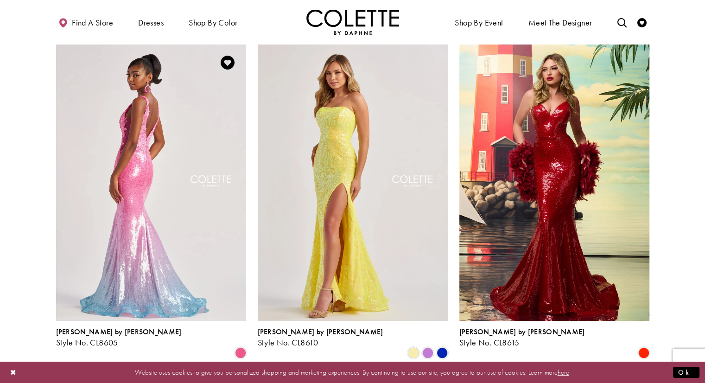
click at [197, 196] on img "Visit Colette by Daphne Style No. CL8605 Page" at bounding box center [151, 182] width 190 height 276
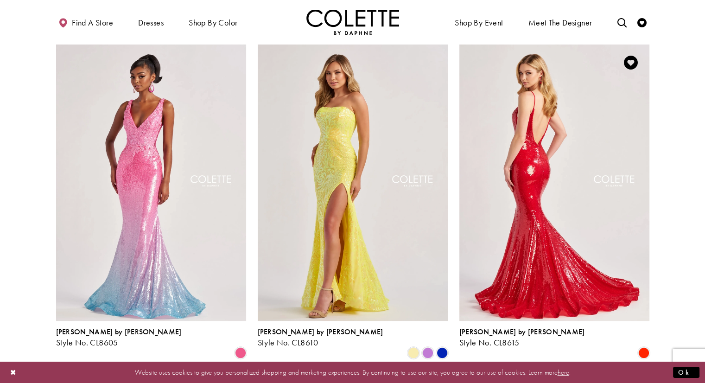
click at [555, 188] on img "Visit Colette by Daphne Style No. CL8615 Page" at bounding box center [555, 182] width 190 height 276
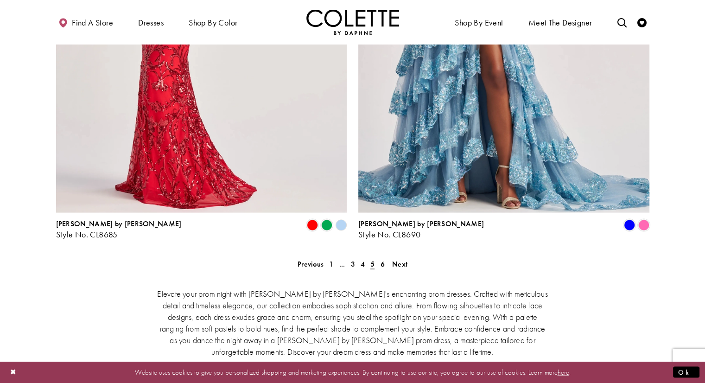
scroll to position [1861, 0]
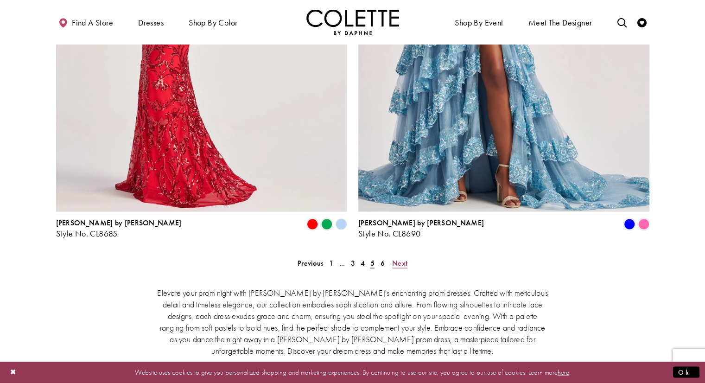
click at [403, 258] on span "Next" at bounding box center [399, 263] width 15 height 10
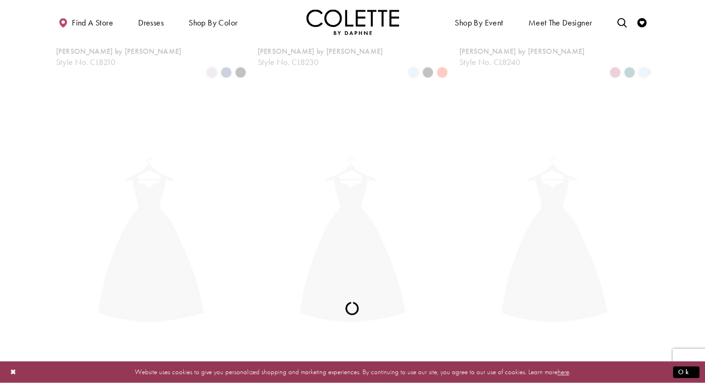
scroll to position [238, 0]
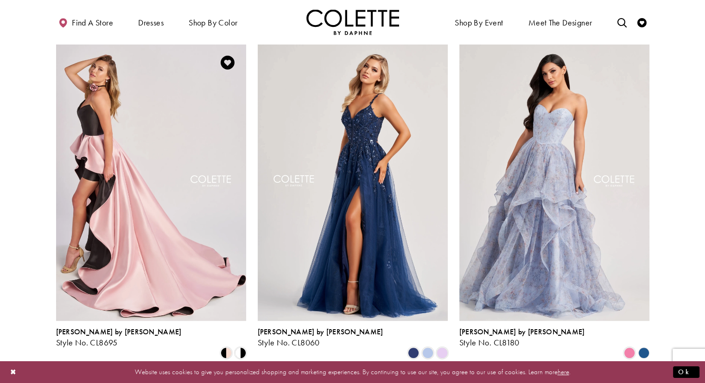
click at [197, 177] on img "Visit Colette by Daphne Style No. CL8695 Page" at bounding box center [151, 182] width 190 height 276
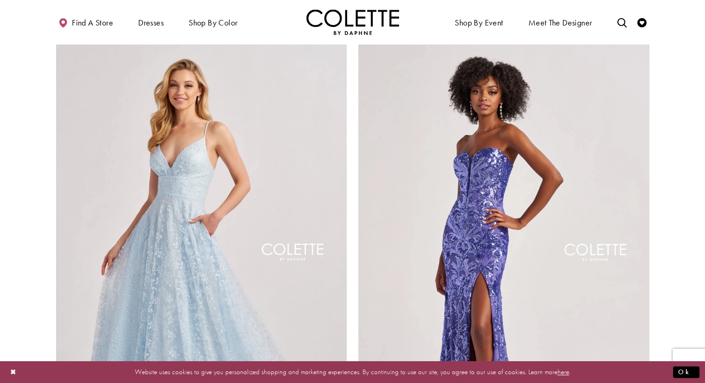
scroll to position [1258, 0]
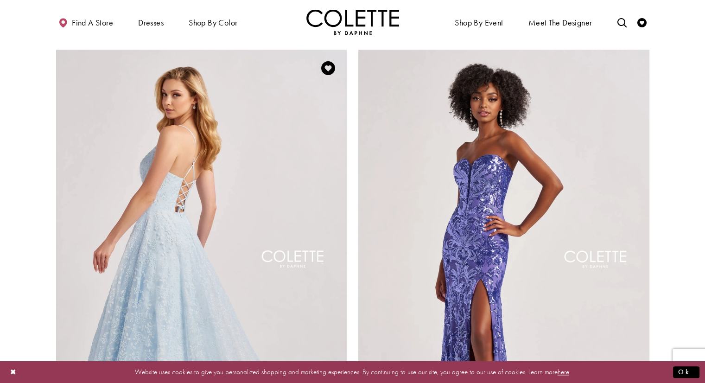
click at [201, 203] on img "Visit Colette by Daphne Style No. CL8650 Page" at bounding box center [201, 261] width 291 height 423
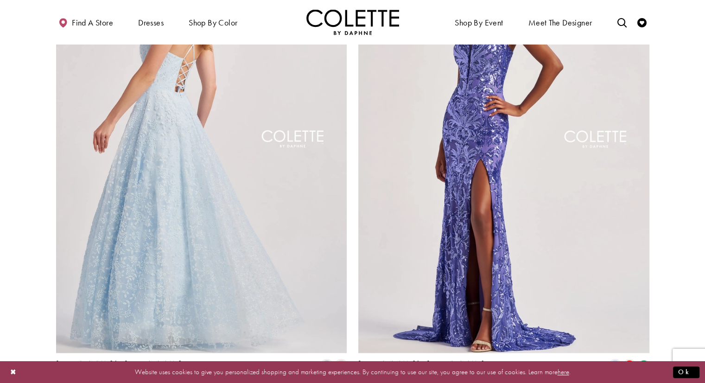
scroll to position [1583, 0]
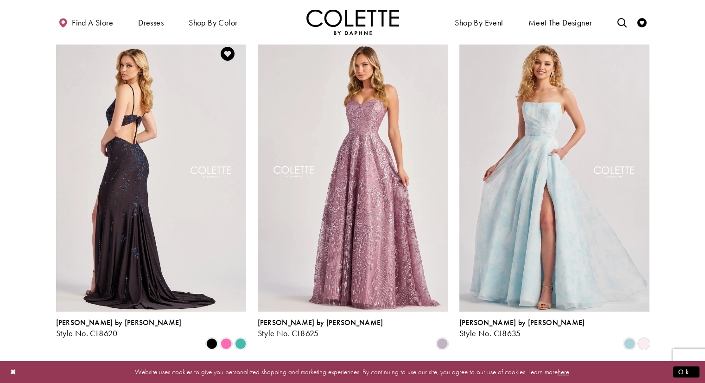
scroll to position [609, 0]
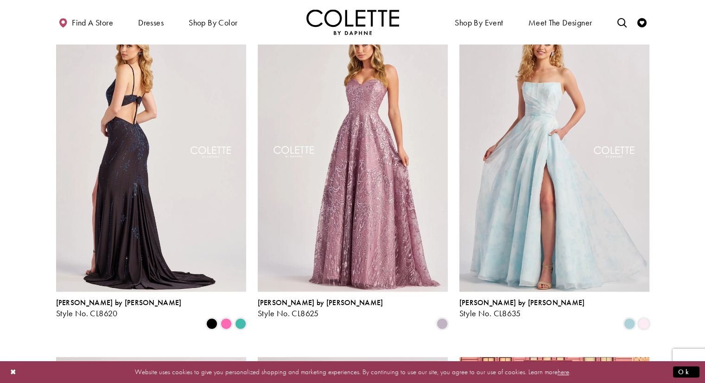
click at [105, 175] on img "Visit Colette by Daphne Style No. CL8620 Page" at bounding box center [151, 153] width 190 height 276
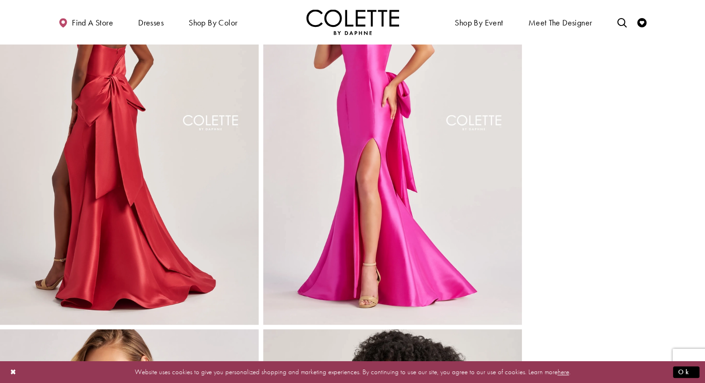
scroll to position [1298, 0]
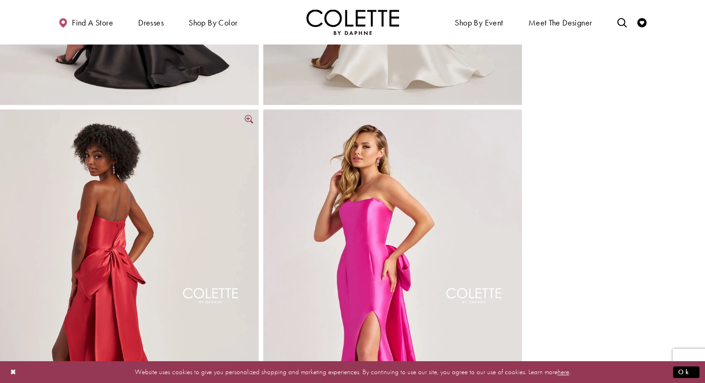
click at [143, 239] on img "Full size Style CL8470 Colette by Daphne #6 Scarlet backface vertical picture" at bounding box center [129, 303] width 259 height 388
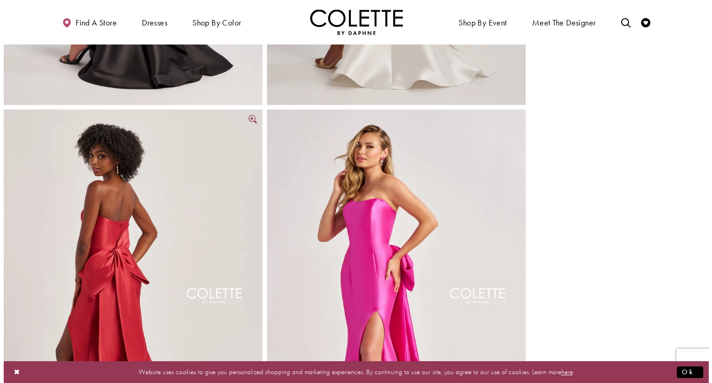
scroll to position [1124, 0]
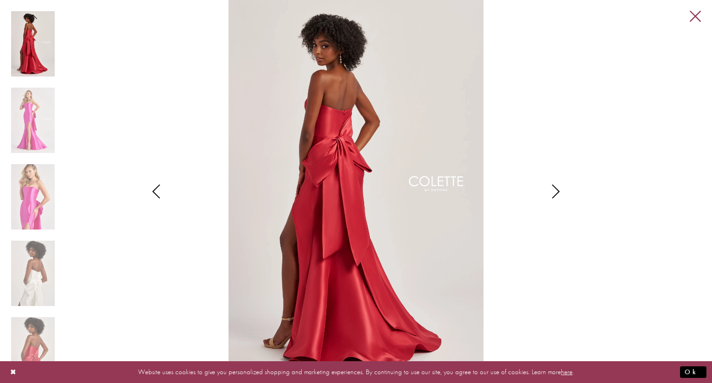
drag, startPoint x: 692, startPoint y: 18, endPoint x: 655, endPoint y: 18, distance: 37.1
click at [692, 18] on link "Close" at bounding box center [695, 16] width 11 height 11
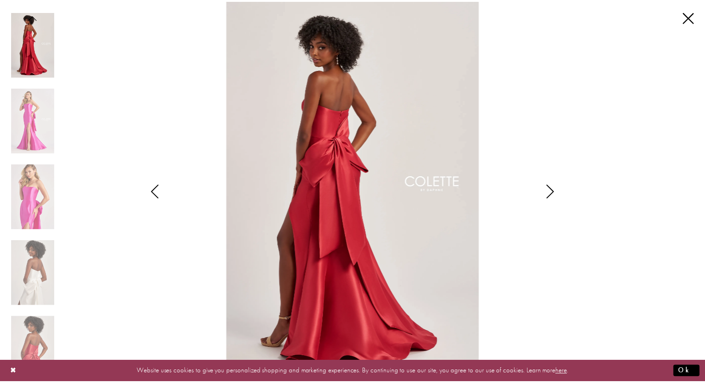
scroll to position [1113, 0]
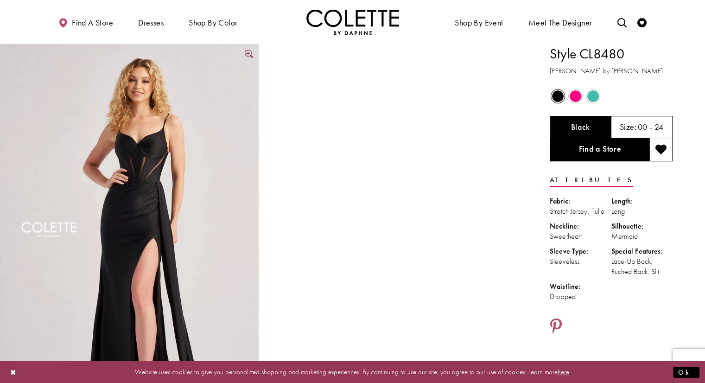
click at [198, 190] on img "Full size Style CL8480 Colette by Daphne #0 default Black frontface vertical pi…" at bounding box center [129, 238] width 259 height 388
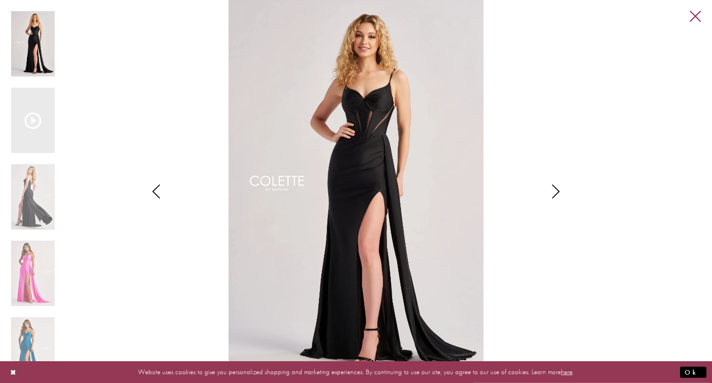
click at [695, 13] on link "Close" at bounding box center [695, 16] width 11 height 11
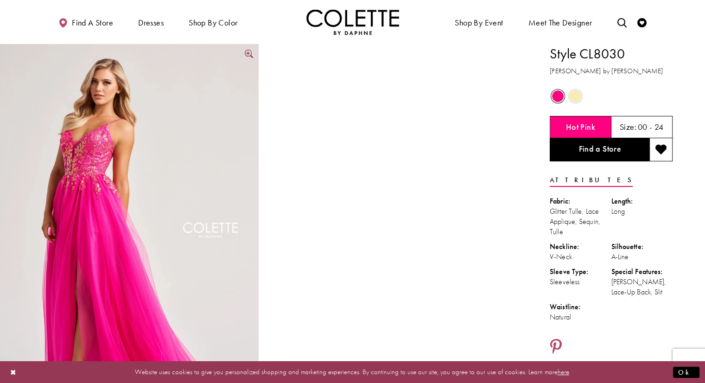
click at [107, 151] on img "Full size Style CL8030 Colette by Daphne #0 default Hot Pink frontface vertical…" at bounding box center [129, 238] width 259 height 388
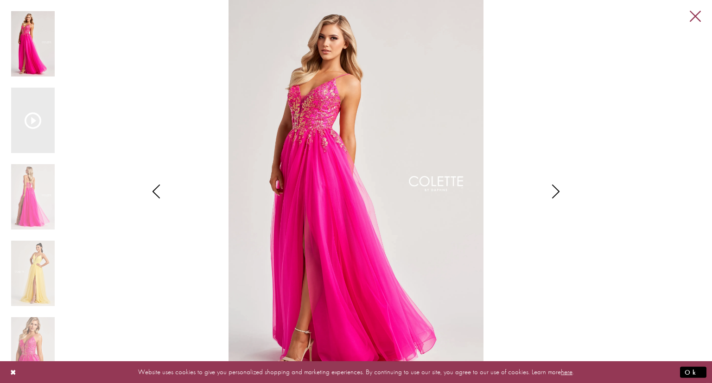
click at [695, 15] on link "Close" at bounding box center [695, 16] width 11 height 11
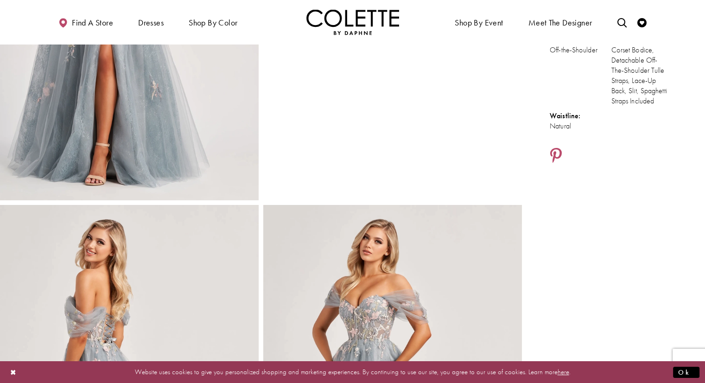
scroll to position [371, 0]
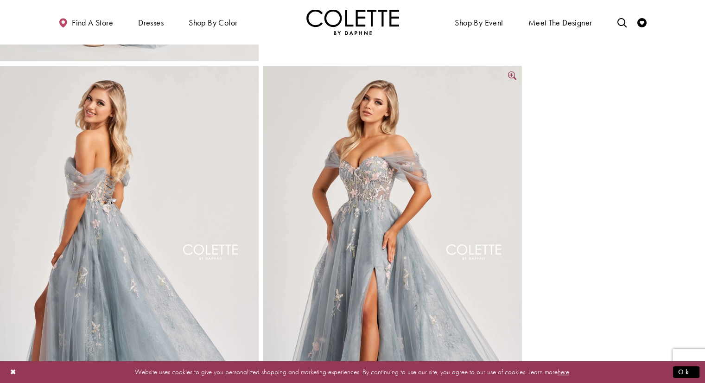
click at [371, 171] on img "Full size Style CL8150 Colette by Daphne #3 Platinum/Multi frontface vertical p…" at bounding box center [392, 260] width 259 height 388
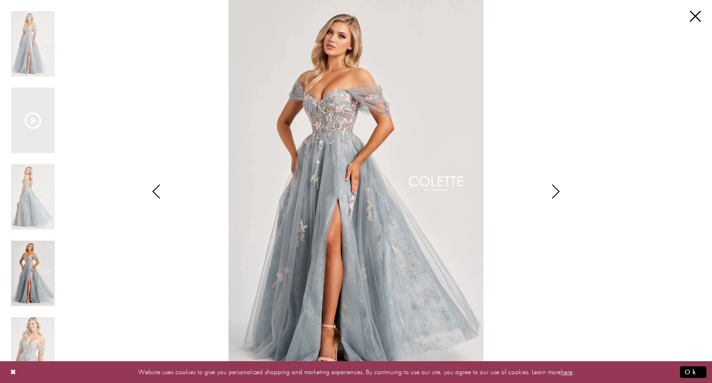
click at [699, 9] on div "Pause autoplay Previous Slide Next Slide 0 1 2 3 4 0" at bounding box center [356, 191] width 690 height 383
click at [699, 11] on link "Close" at bounding box center [695, 16] width 11 height 11
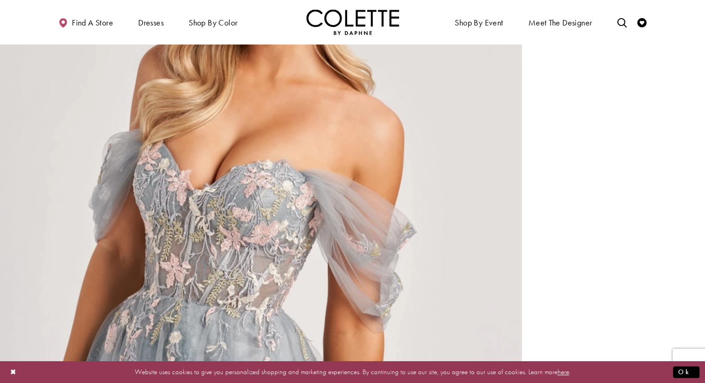
scroll to position [974, 0]
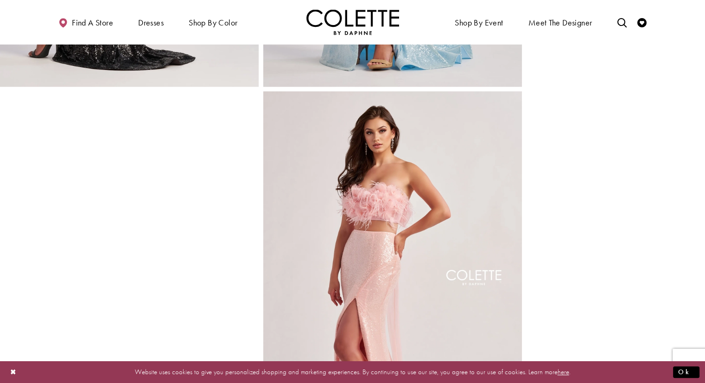
scroll to position [860, 0]
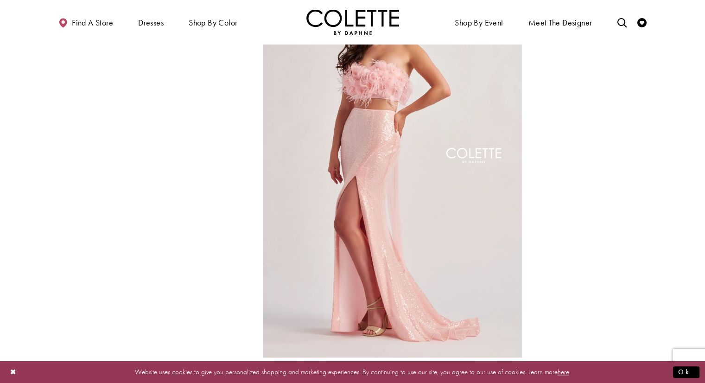
click at [393, 180] on img "Full size Style CL8450 Colette by Daphne #5 Ice Pink frontface vertical picture" at bounding box center [392, 163] width 259 height 388
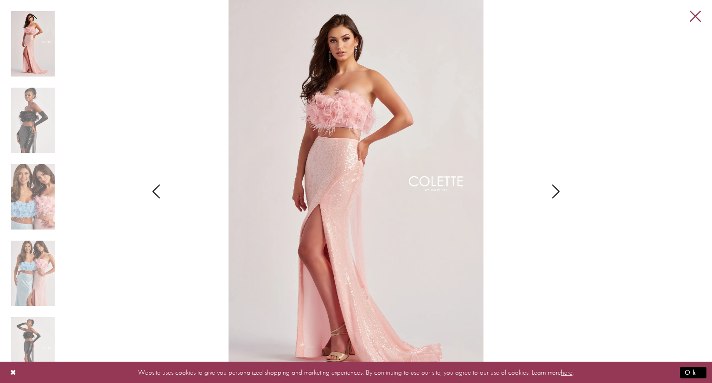
drag, startPoint x: 694, startPoint y: 13, endPoint x: 686, endPoint y: 13, distance: 7.9
click at [694, 13] on link "Close" at bounding box center [695, 16] width 11 height 11
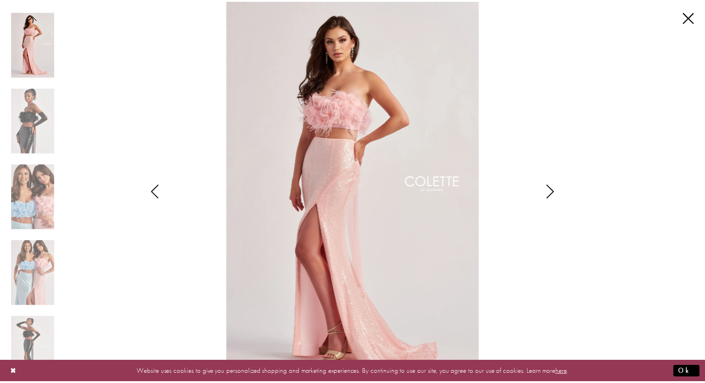
scroll to position [860, 0]
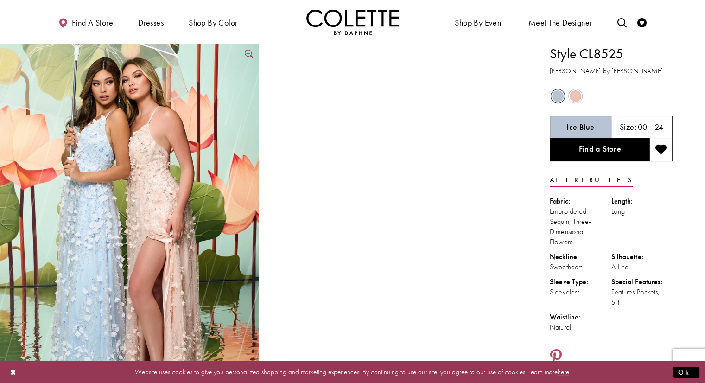
click at [199, 126] on img "Full size Style CL8525 Colette by Daphne #0 default Ice Blue Peachy Pink frontf…" at bounding box center [129, 238] width 259 height 388
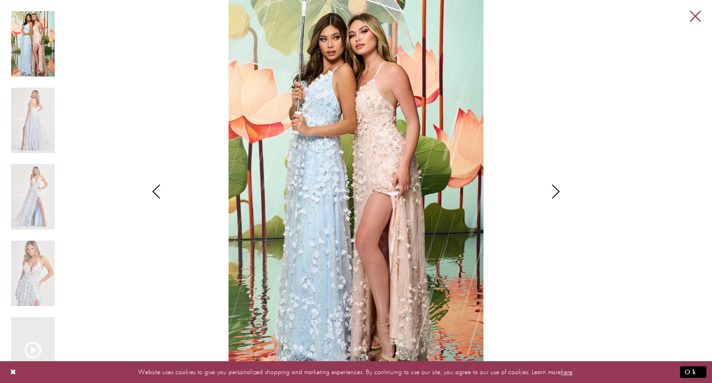
click at [699, 19] on link "Close" at bounding box center [695, 16] width 11 height 11
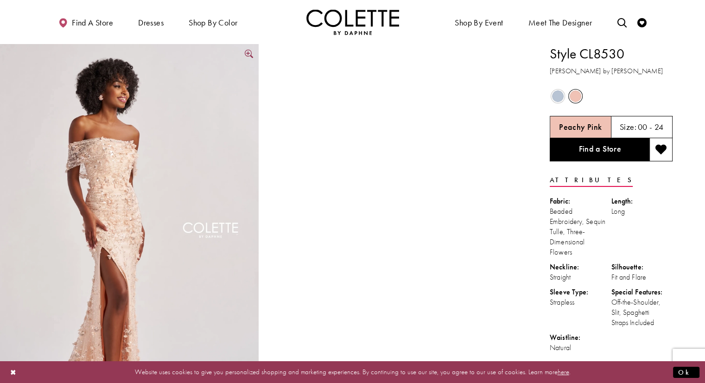
click at [132, 169] on img "Full size Style CL8530 Colette by Daphne #0 default Peachy Pink frontface verti…" at bounding box center [129, 238] width 259 height 388
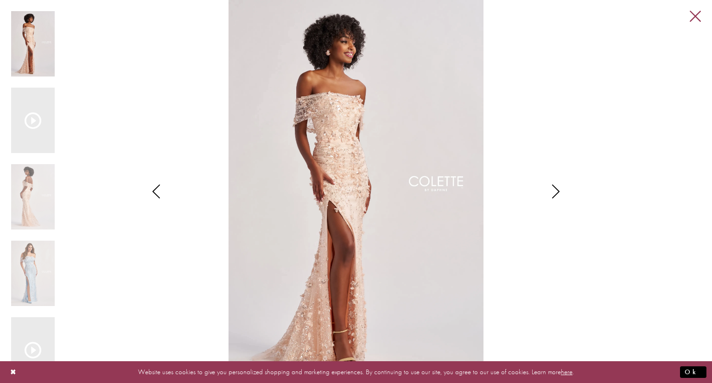
click at [698, 19] on link "Close" at bounding box center [695, 16] width 11 height 11
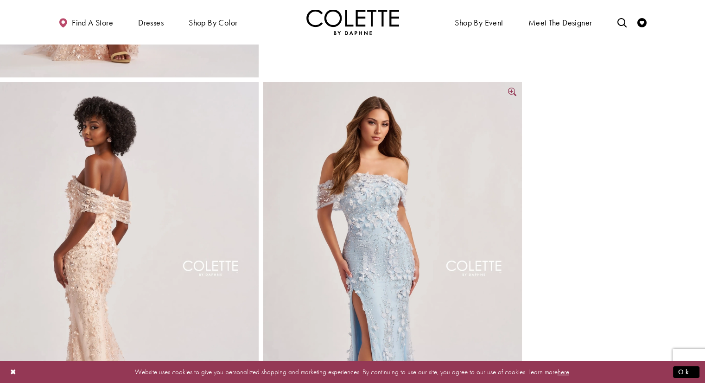
scroll to position [371, 0]
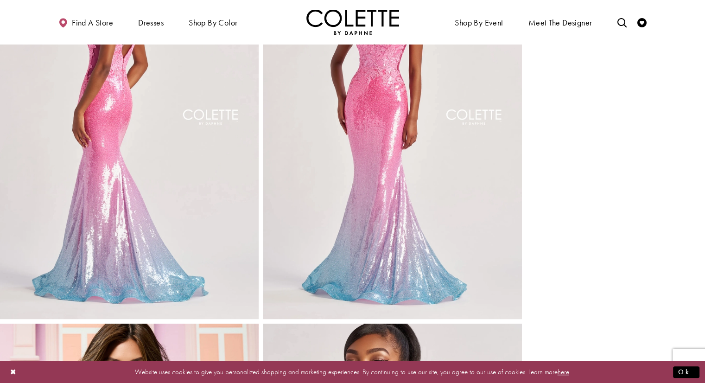
scroll to position [510, 0]
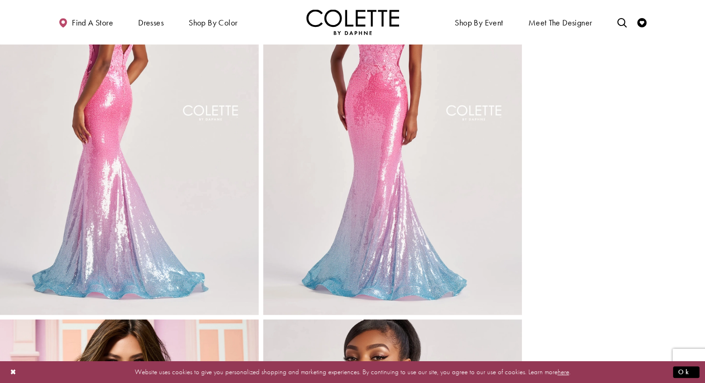
click at [366, 157] on img "Full size Style CL8605 Colette by Daphne #3 default Pink Ombre frontface vertic…" at bounding box center [392, 121] width 259 height 388
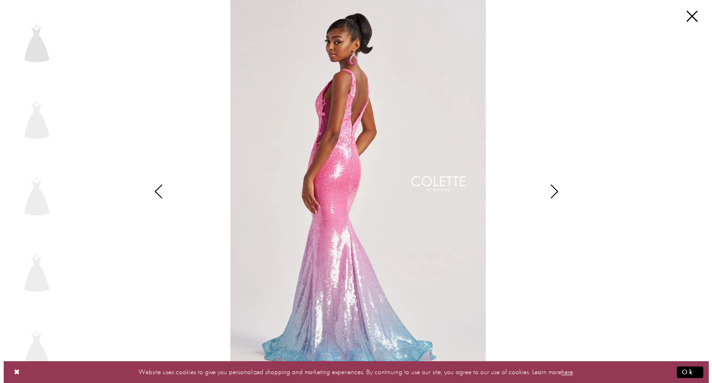
scroll to position [516, 0]
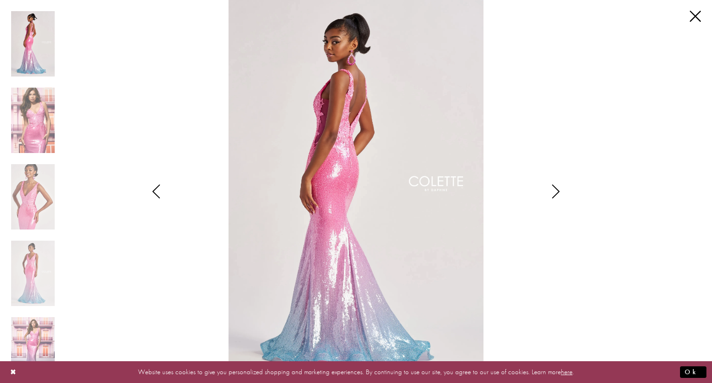
drag, startPoint x: 363, startPoint y: 147, endPoint x: 558, endPoint y: 190, distance: 199.5
click at [558, 190] on icon "Style CL8605 Colette by Daphne Views dialog" at bounding box center [555, 192] width 23 height 14
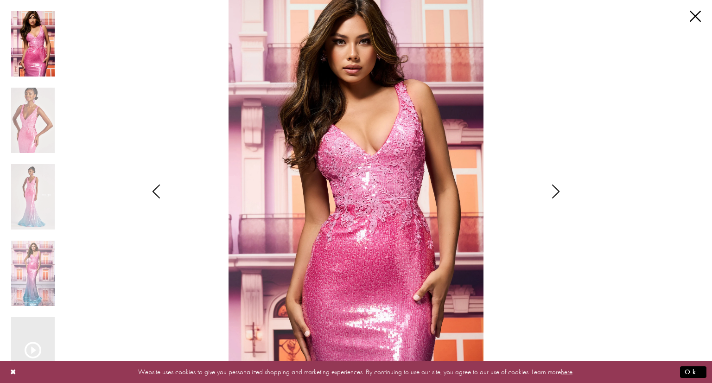
click at [554, 190] on icon "Style CL8605 Colette by Daphne Views dialog" at bounding box center [555, 192] width 23 height 14
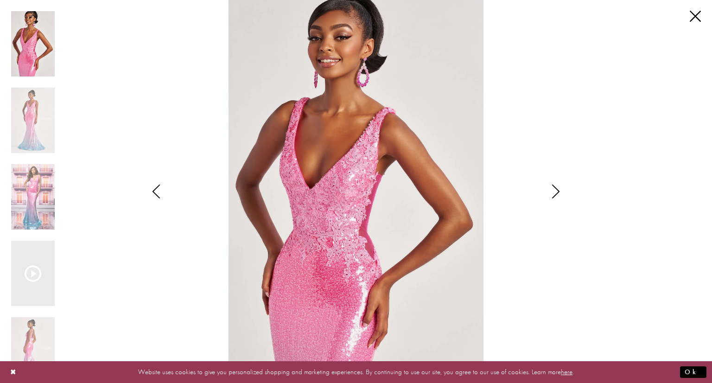
click at [554, 190] on icon "Style CL8605 Colette by Daphne Views dialog" at bounding box center [555, 192] width 23 height 14
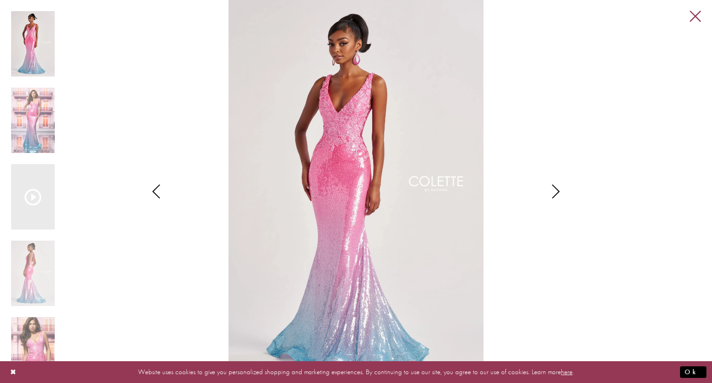
click at [690, 18] on link "Close" at bounding box center [695, 16] width 11 height 11
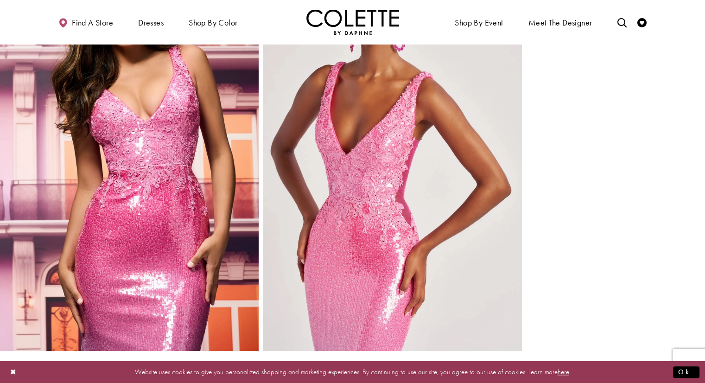
scroll to position [881, 0]
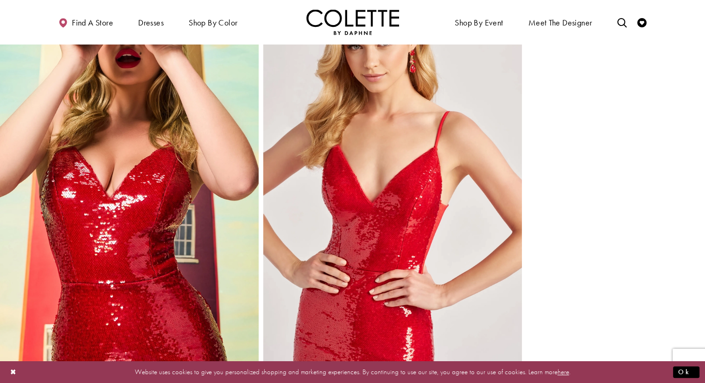
scroll to position [1020, 0]
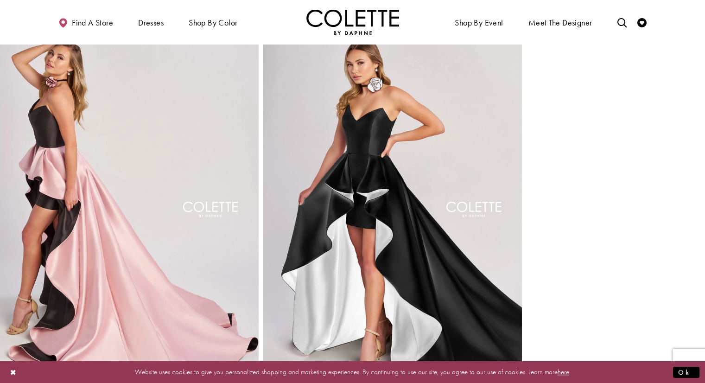
scroll to position [417, 0]
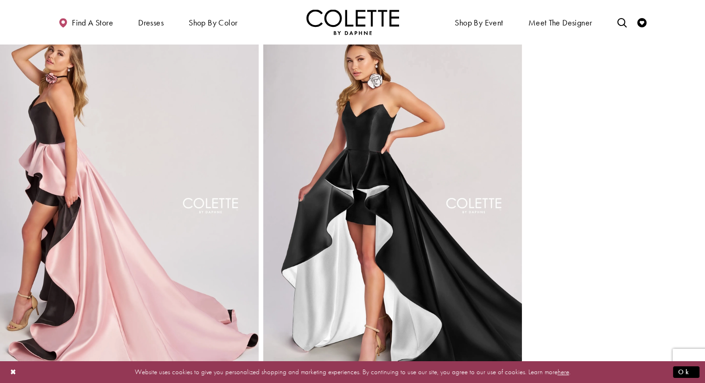
click at [145, 185] on img "Full size Style CL8695 Colette by Daphne #2 default Black/Blush backface vertic…" at bounding box center [129, 213] width 259 height 388
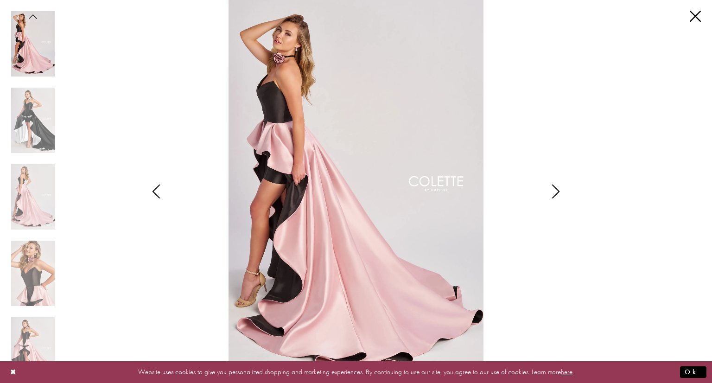
click at [561, 188] on icon "Style CL8695 Colette by Daphne Views dialog" at bounding box center [555, 192] width 23 height 14
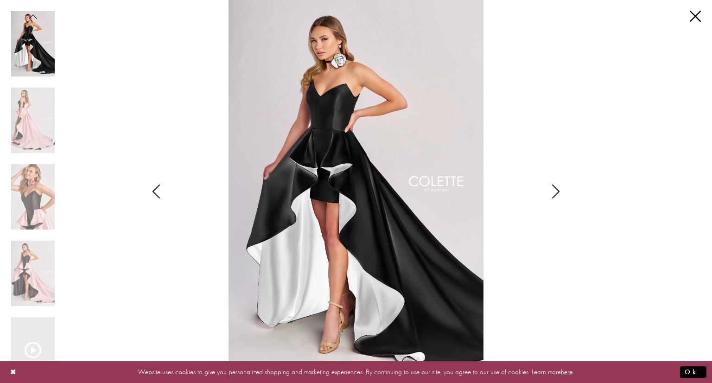
click at [161, 188] on icon "Style CL8695 Colette by Daphne Views dialog" at bounding box center [156, 192] width 23 height 14
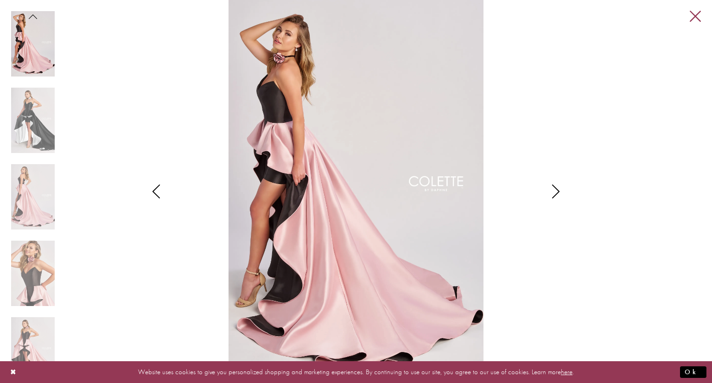
click at [699, 14] on link "Close" at bounding box center [695, 16] width 11 height 11
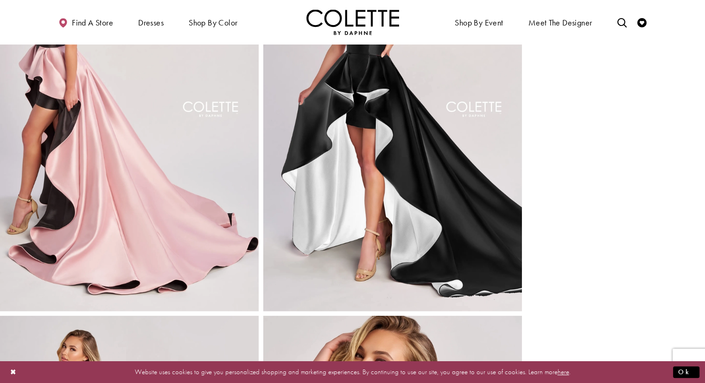
scroll to position [696, 0]
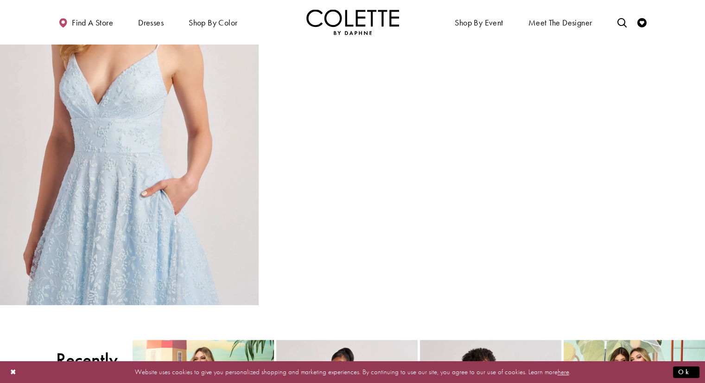
scroll to position [860, 0]
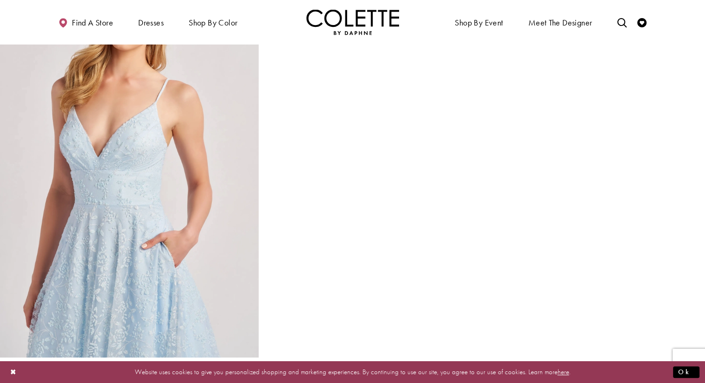
click at [135, 202] on img "Full size Style CL8650 Colette by Daphne #4 Ice Blue frontface vertical cropped…" at bounding box center [129, 163] width 259 height 388
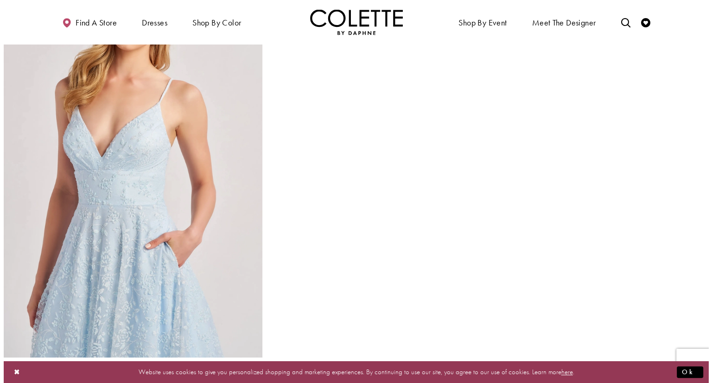
scroll to position [866, 0]
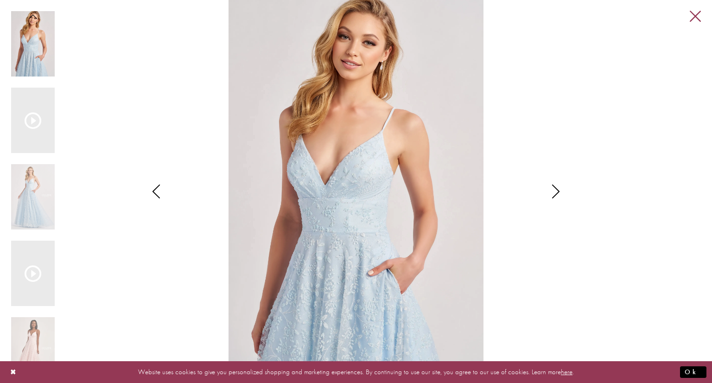
click at [699, 19] on link "Close" at bounding box center [695, 16] width 11 height 11
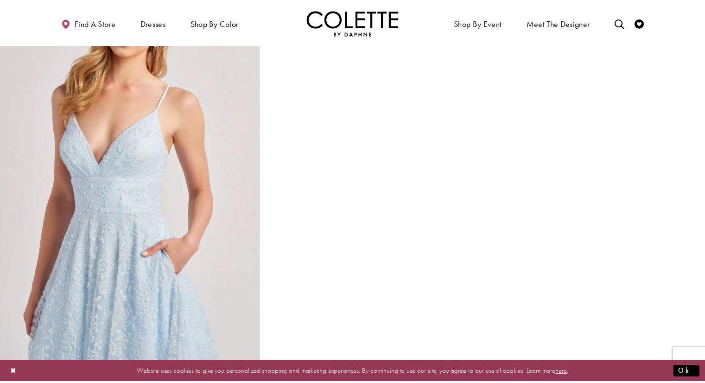
scroll to position [860, 0]
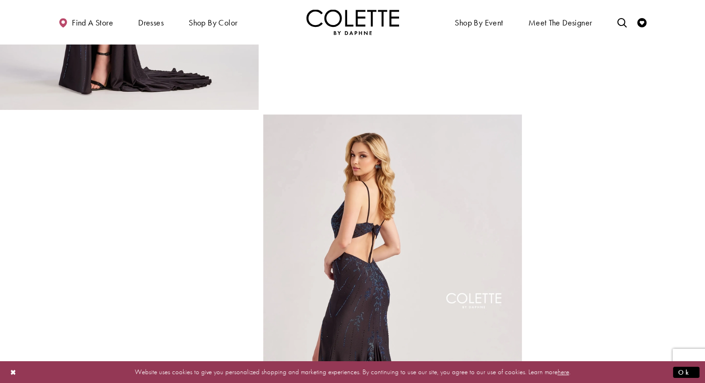
scroll to position [371, 0]
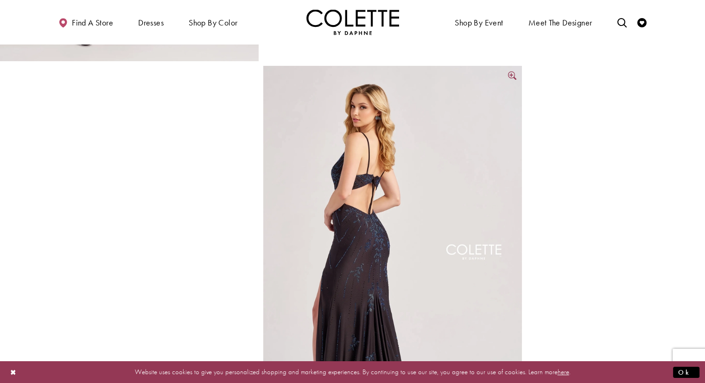
click at [382, 197] on img "Full size Style CL8620 Colette by Daphne #3 default Black backface vertical pic…" at bounding box center [392, 260] width 259 height 388
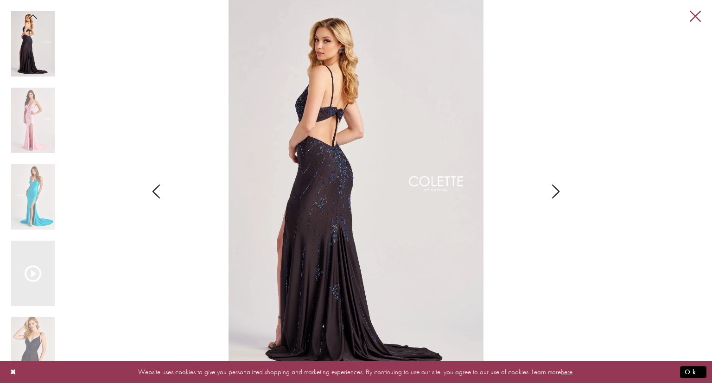
click at [692, 17] on link "Close" at bounding box center [695, 16] width 11 height 11
